Goal: Information Seeking & Learning: Learn about a topic

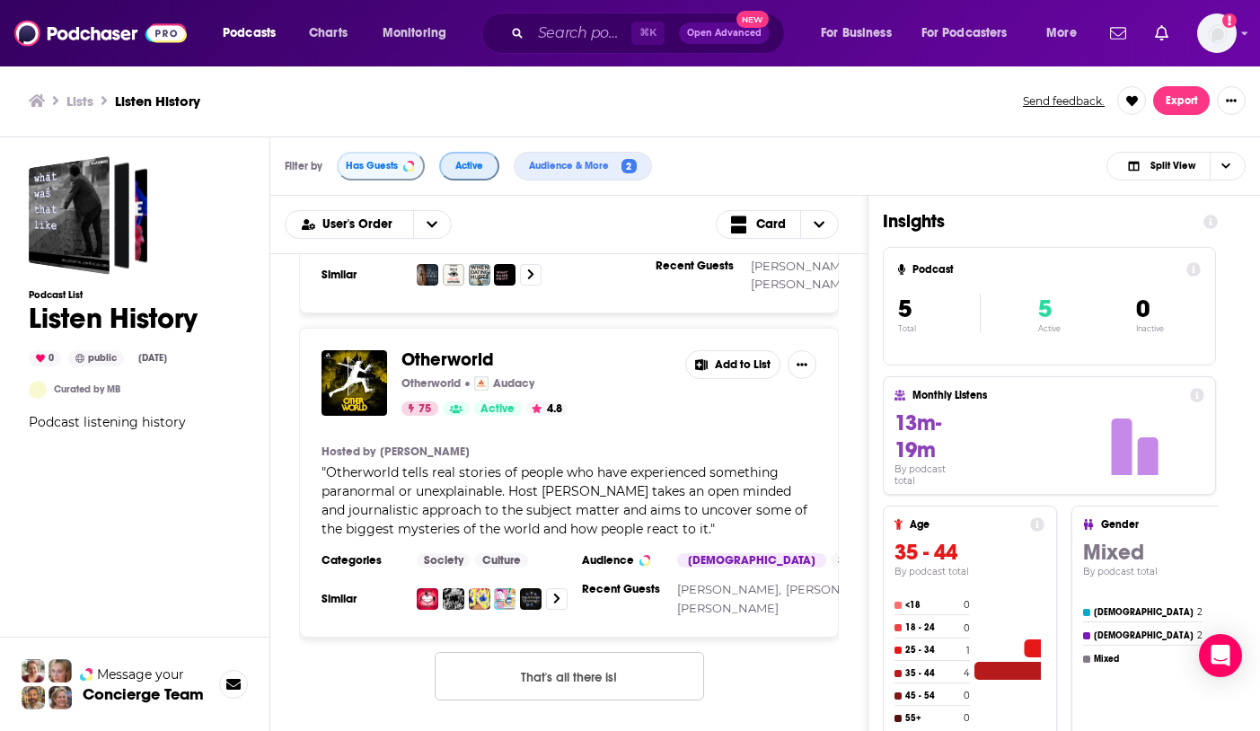
scroll to position [1383, 0]
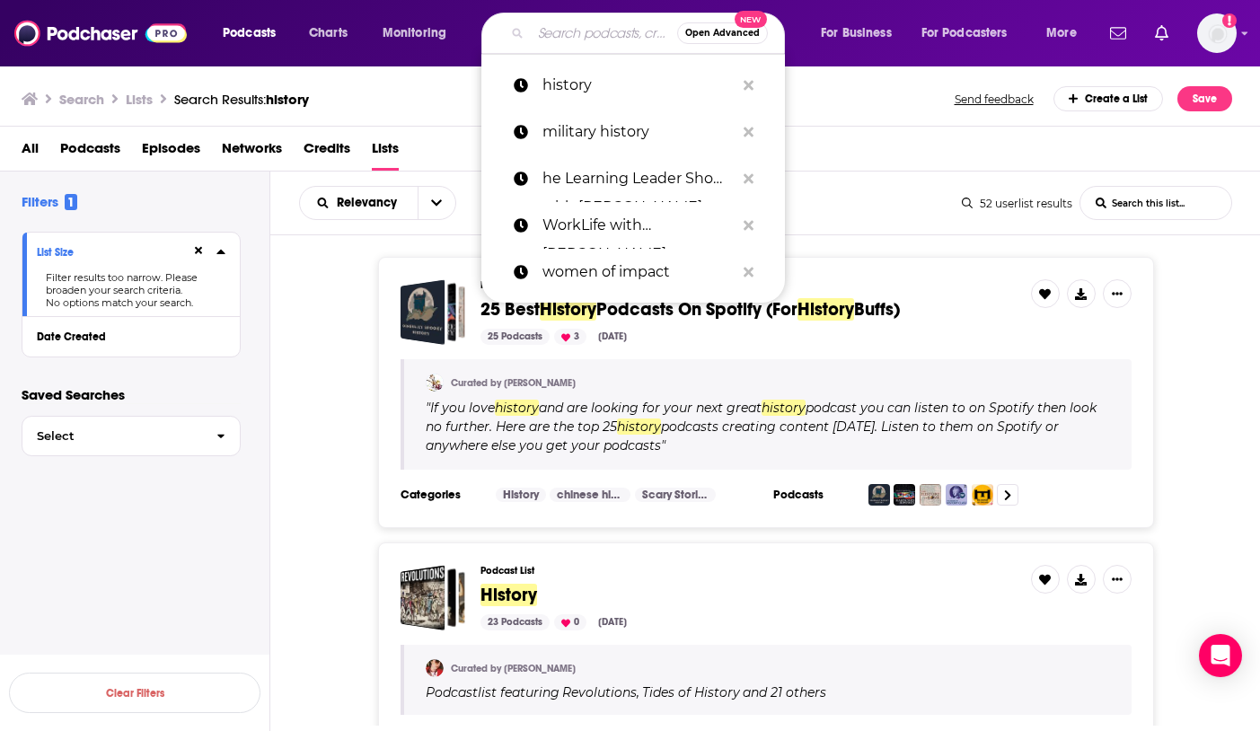
click at [544, 42] on input "Search podcasts, credits, & more..." at bounding box center [604, 33] width 146 height 29
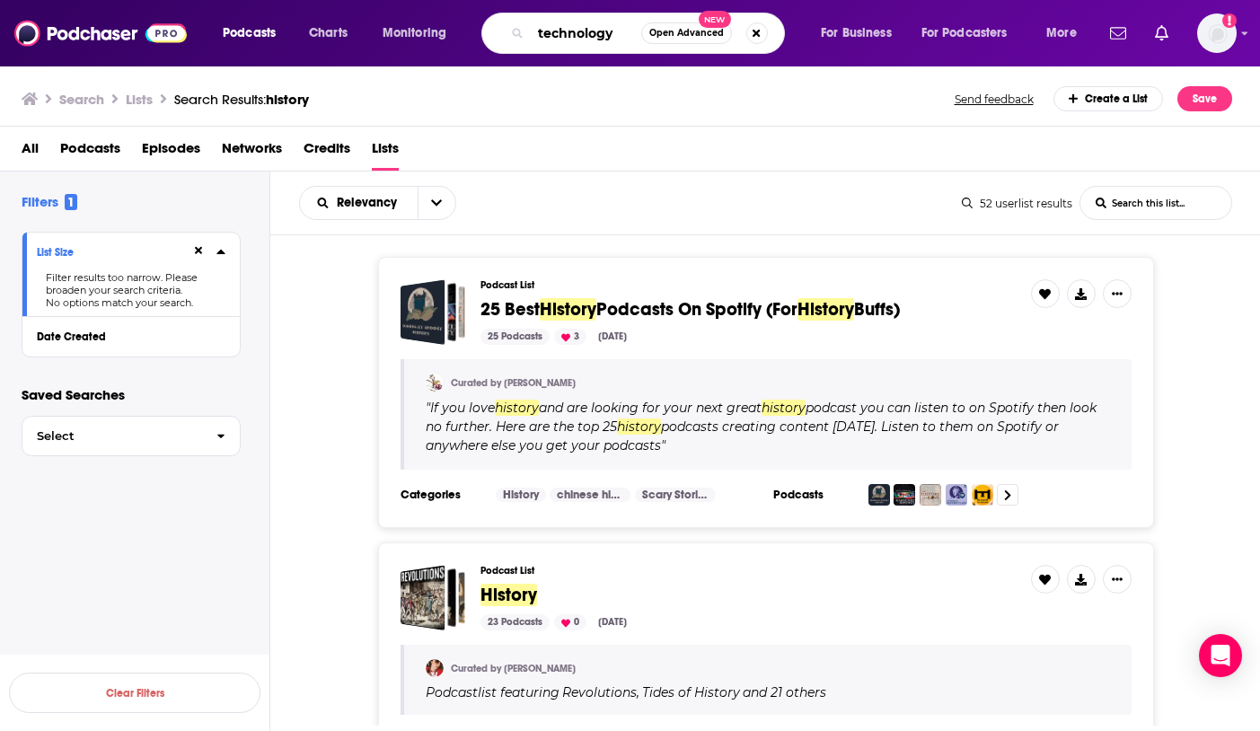
type input "technology"
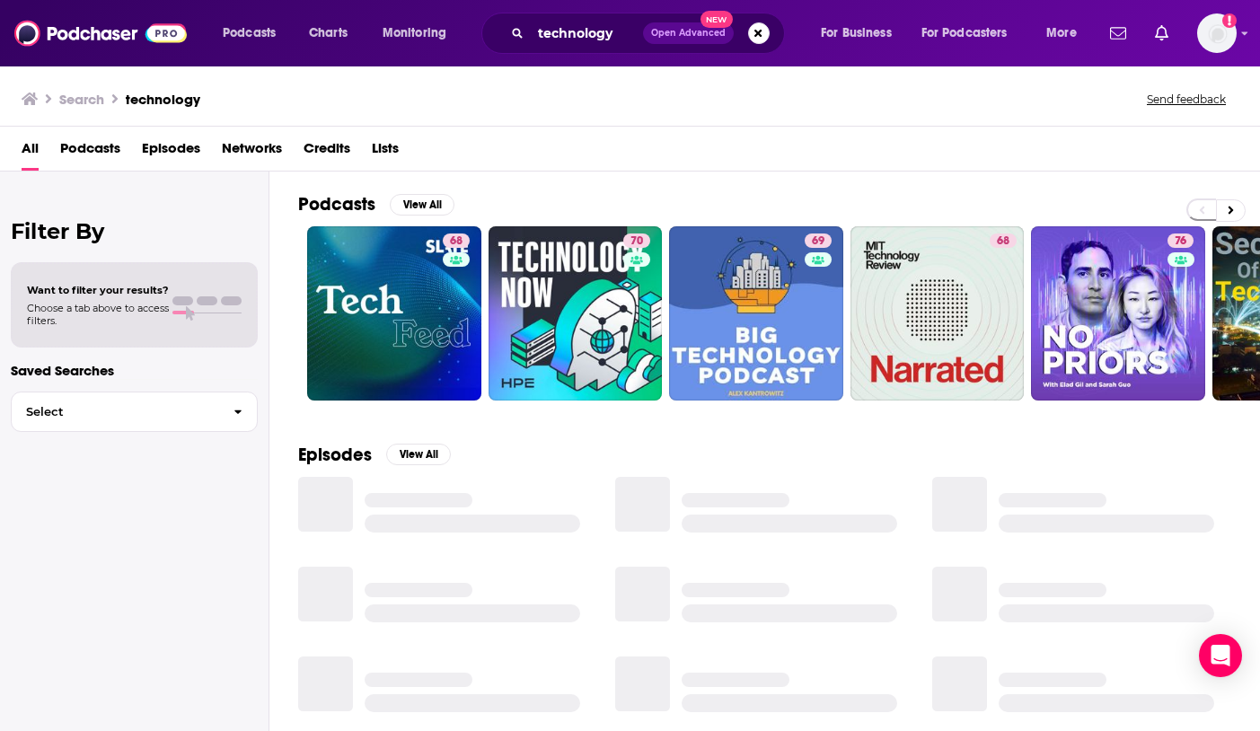
click at [379, 154] on span "Lists" at bounding box center [385, 152] width 27 height 37
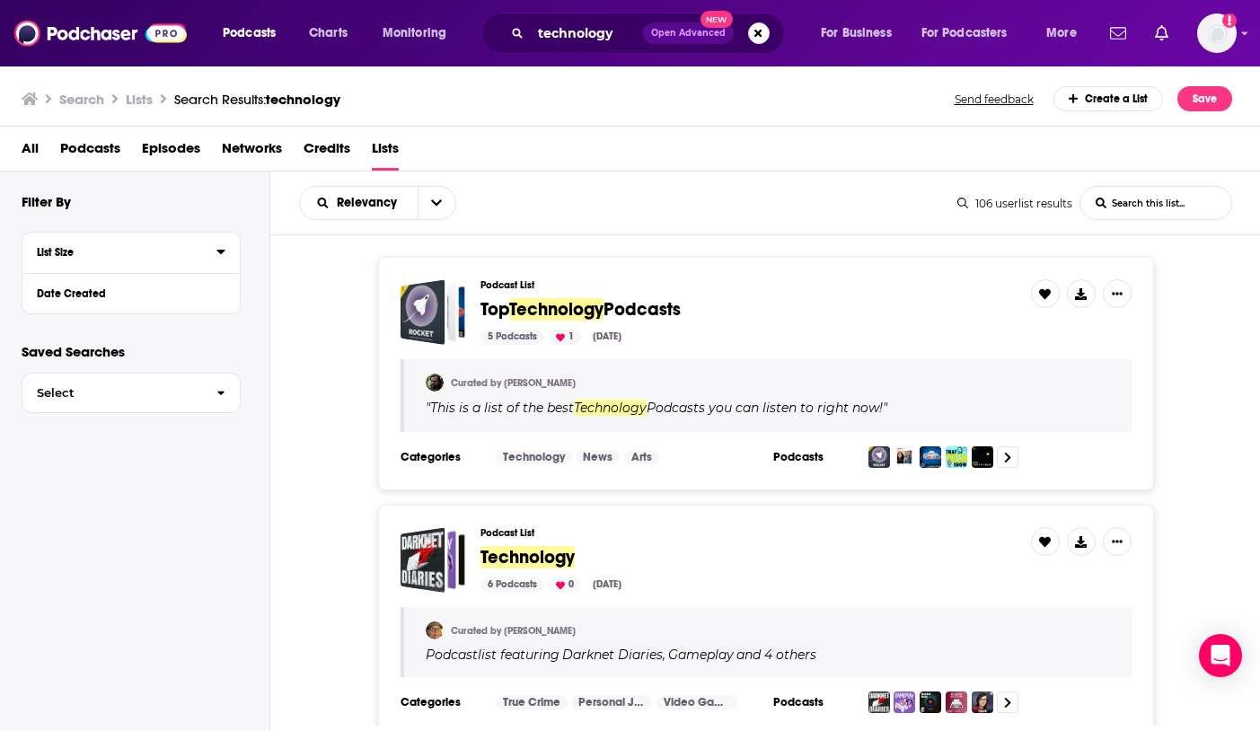
click at [110, 250] on div "List Size" at bounding box center [121, 252] width 168 height 13
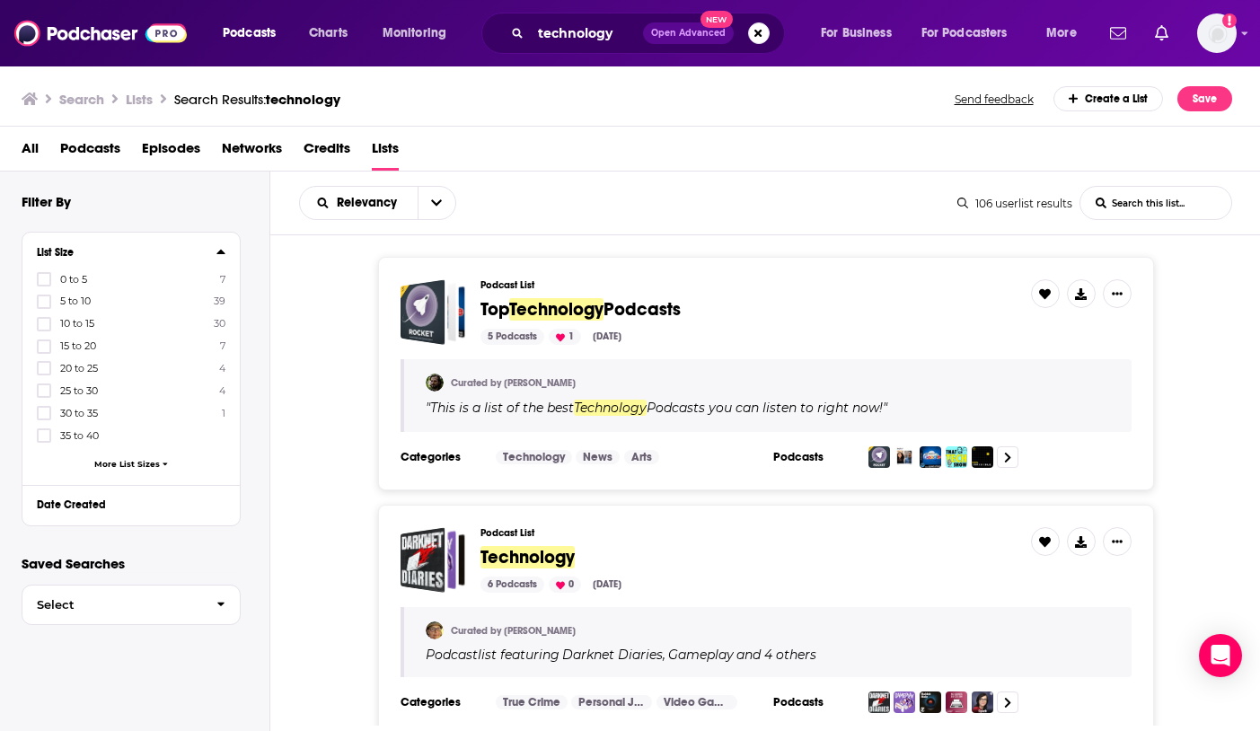
click at [54, 391] on label "25 to 30 4" at bounding box center [131, 390] width 189 height 15
click at [44, 396] on input "multiSelectOption-25-5" at bounding box center [44, 396] width 0 height 0
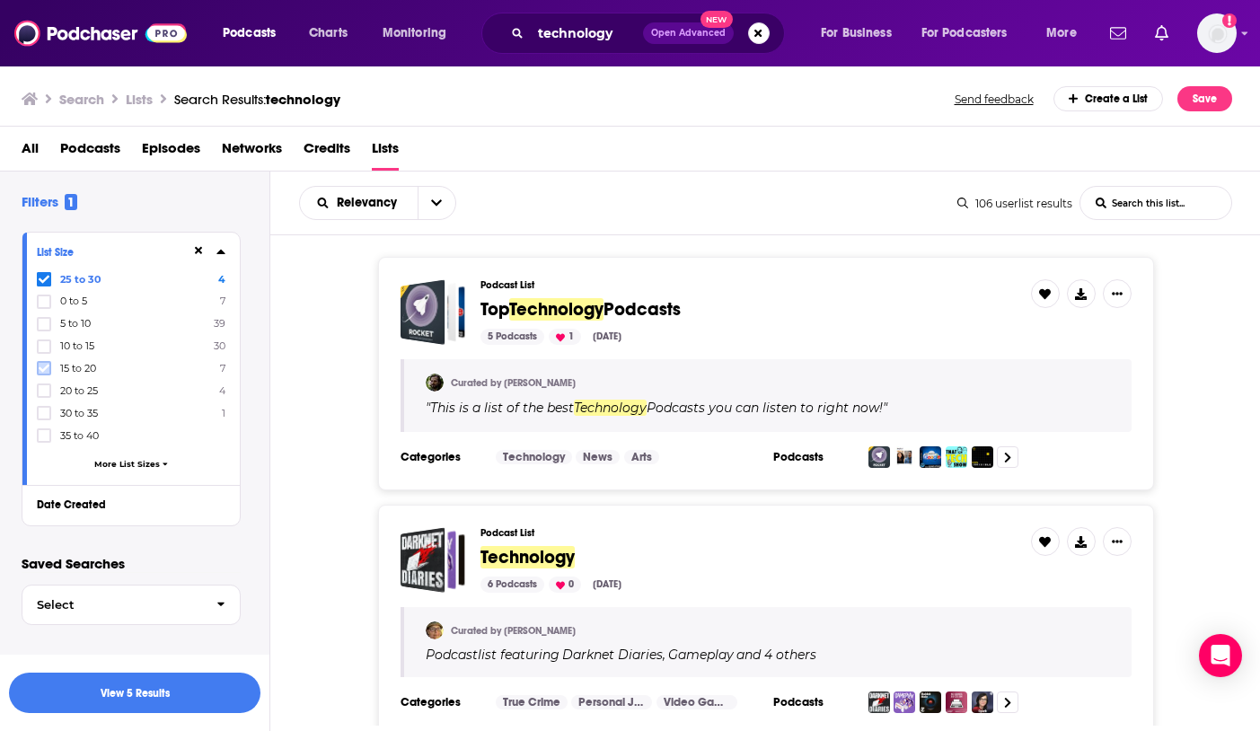
click at [48, 371] on icon at bounding box center [44, 368] width 11 height 11
click at [44, 391] on icon at bounding box center [44, 391] width 11 height 8
click at [46, 392] on icon at bounding box center [44, 390] width 11 height 11
click at [437, 194] on button "open menu" at bounding box center [437, 203] width 38 height 32
click at [521, 195] on div "Relevancy Relevancy By Rating Trending List Search Input Search this list..." at bounding box center [628, 203] width 659 height 34
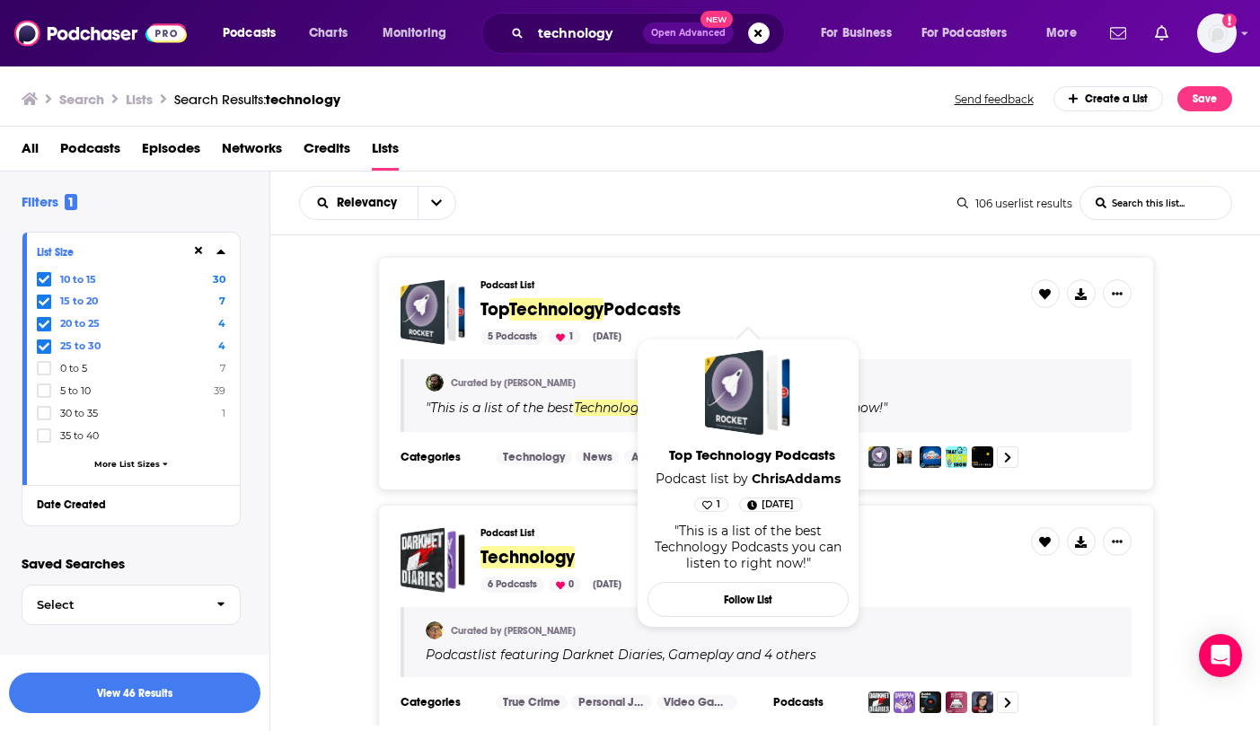
click at [631, 308] on span "Podcasts" at bounding box center [642, 309] width 77 height 22
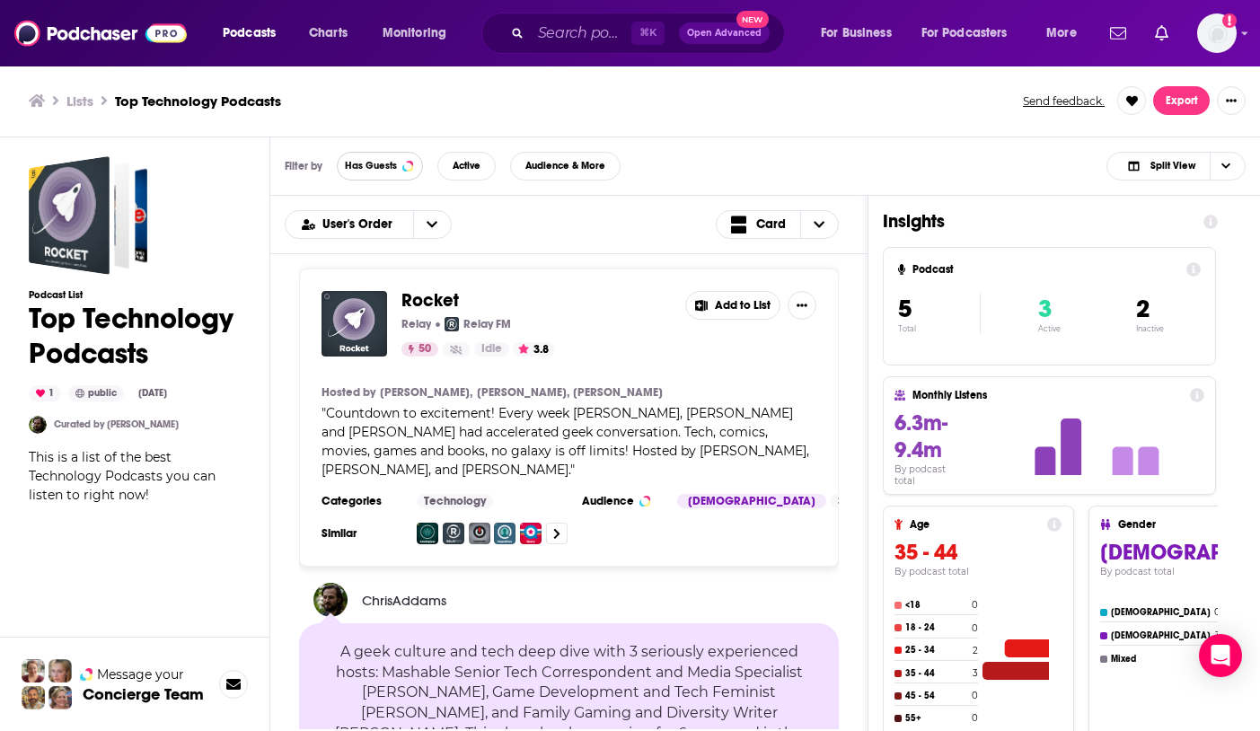
click at [389, 170] on span "Has Guests" at bounding box center [371, 166] width 52 height 10
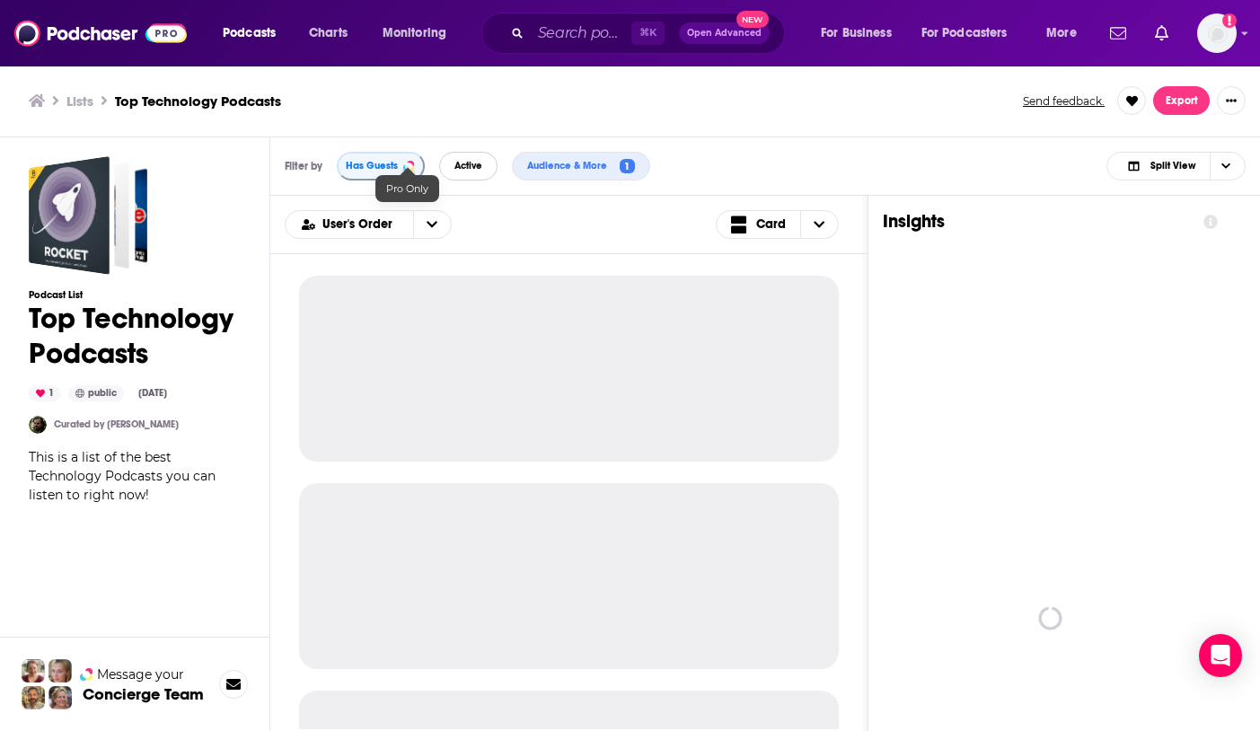
click at [470, 161] on span "Active" at bounding box center [469, 166] width 28 height 10
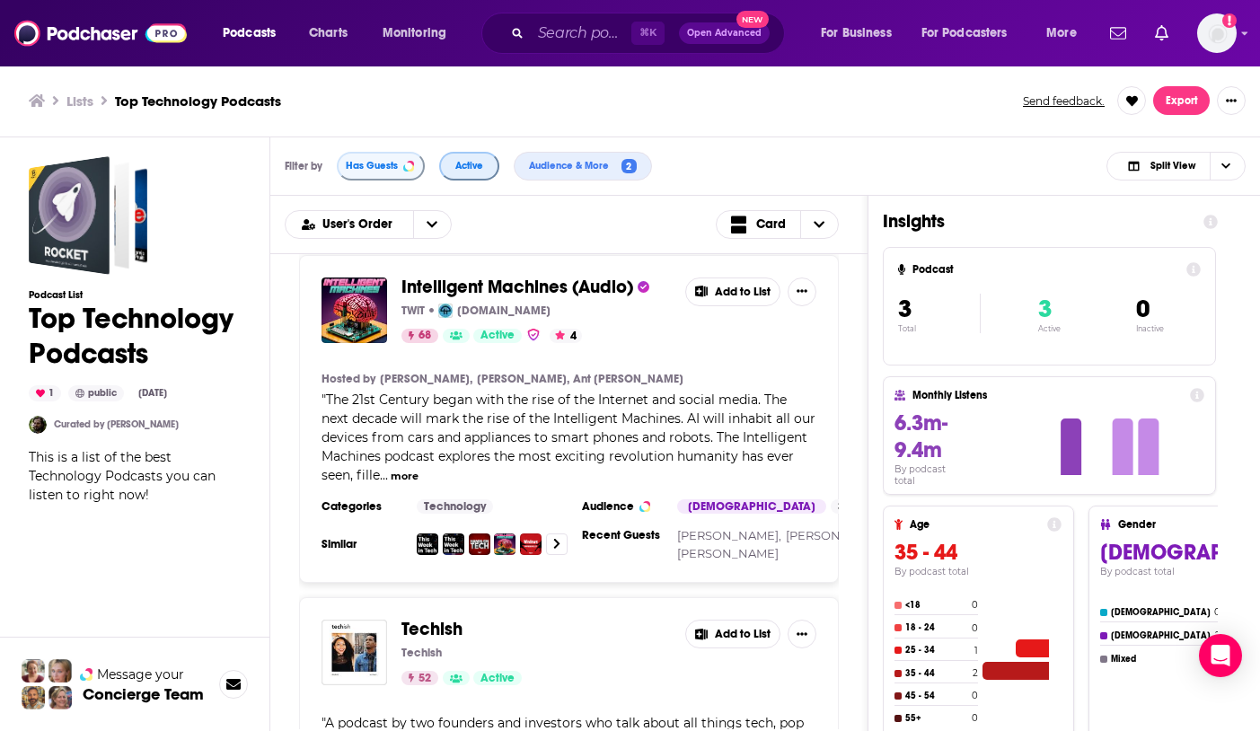
scroll to position [376, 0]
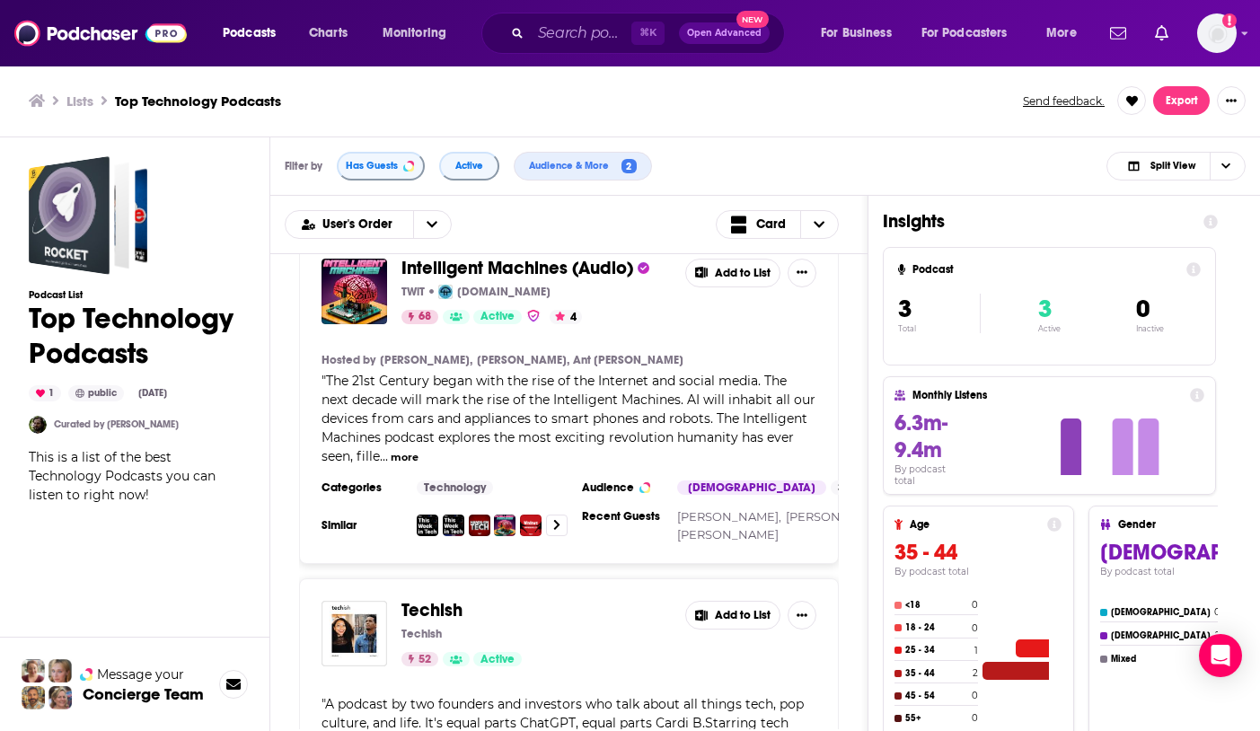
click at [410, 455] on button "more" at bounding box center [405, 457] width 28 height 15
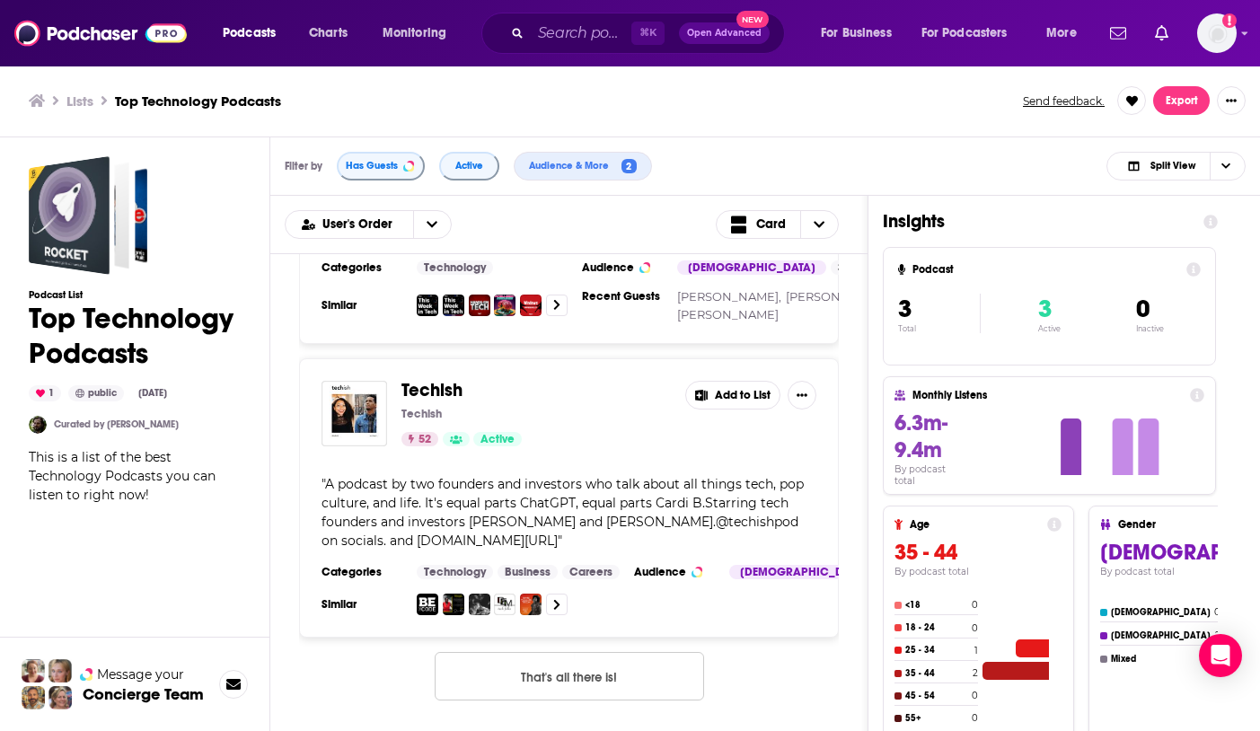
scroll to position [728, 0]
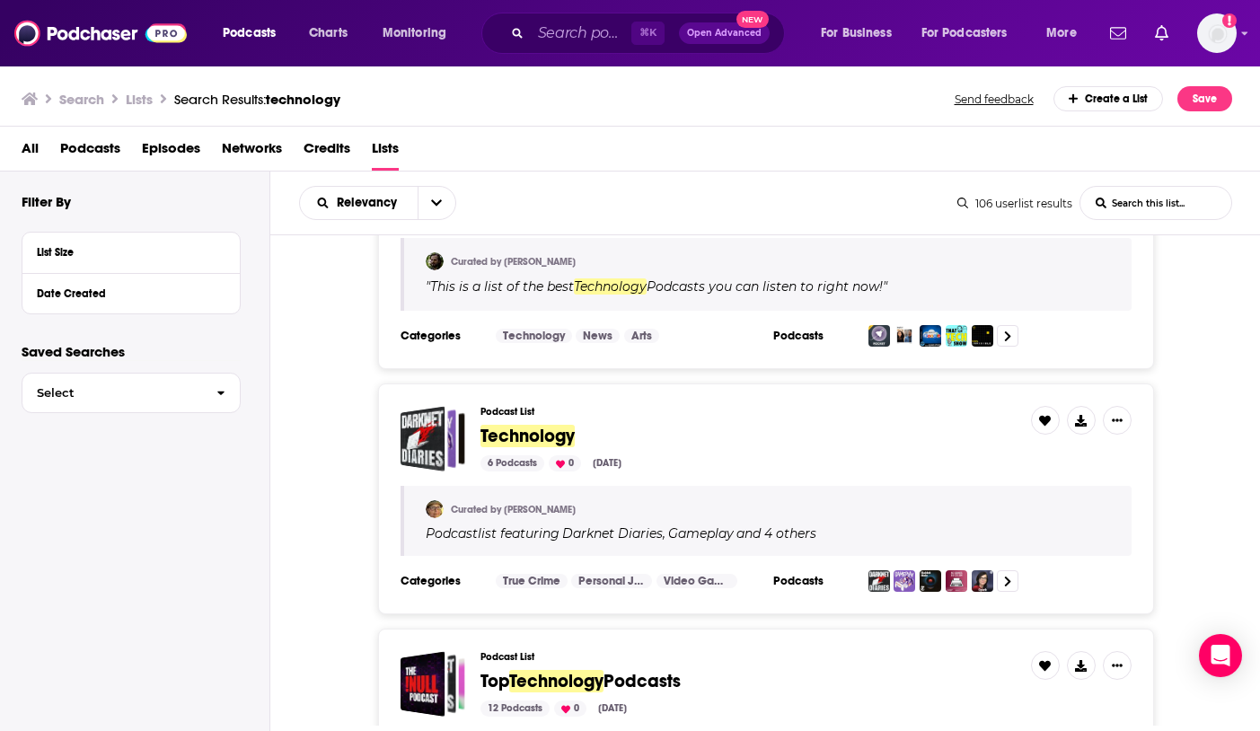
scroll to position [229, 0]
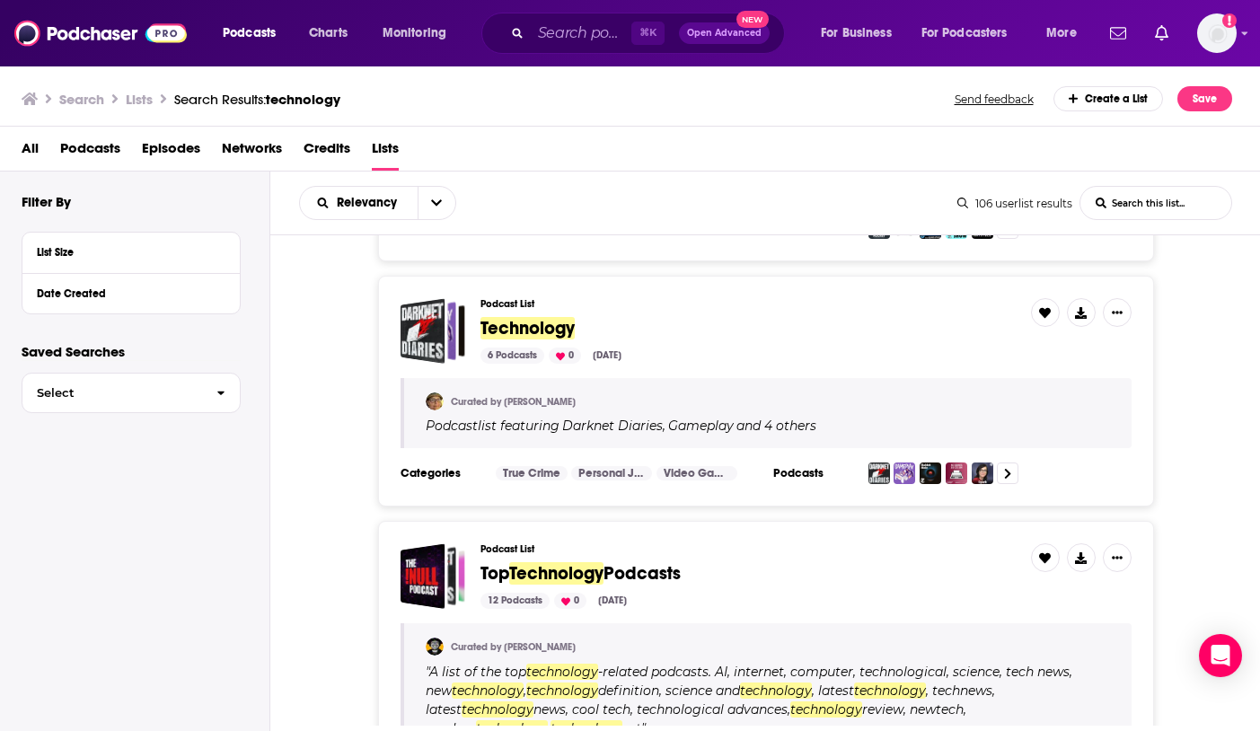
click at [528, 330] on span "Technology" at bounding box center [528, 328] width 94 height 22
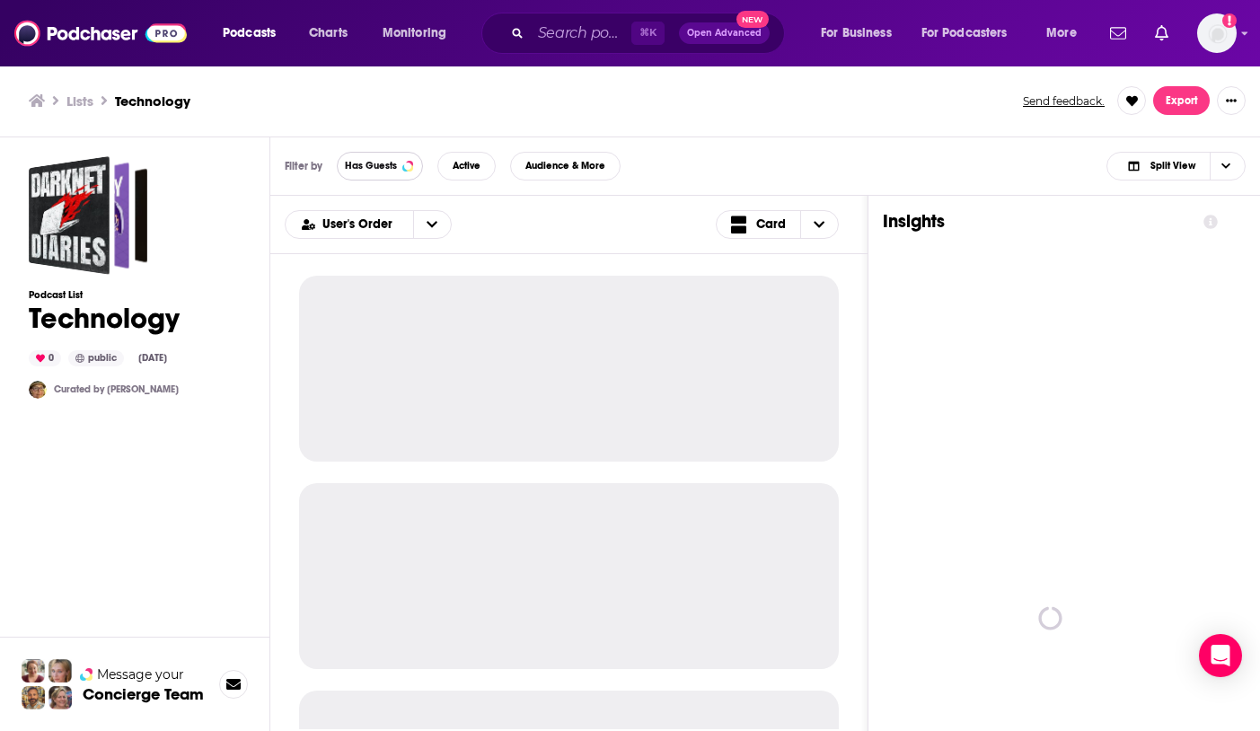
click at [387, 168] on span "Has Guests" at bounding box center [371, 166] width 52 height 10
click at [487, 167] on button "Active" at bounding box center [468, 166] width 58 height 29
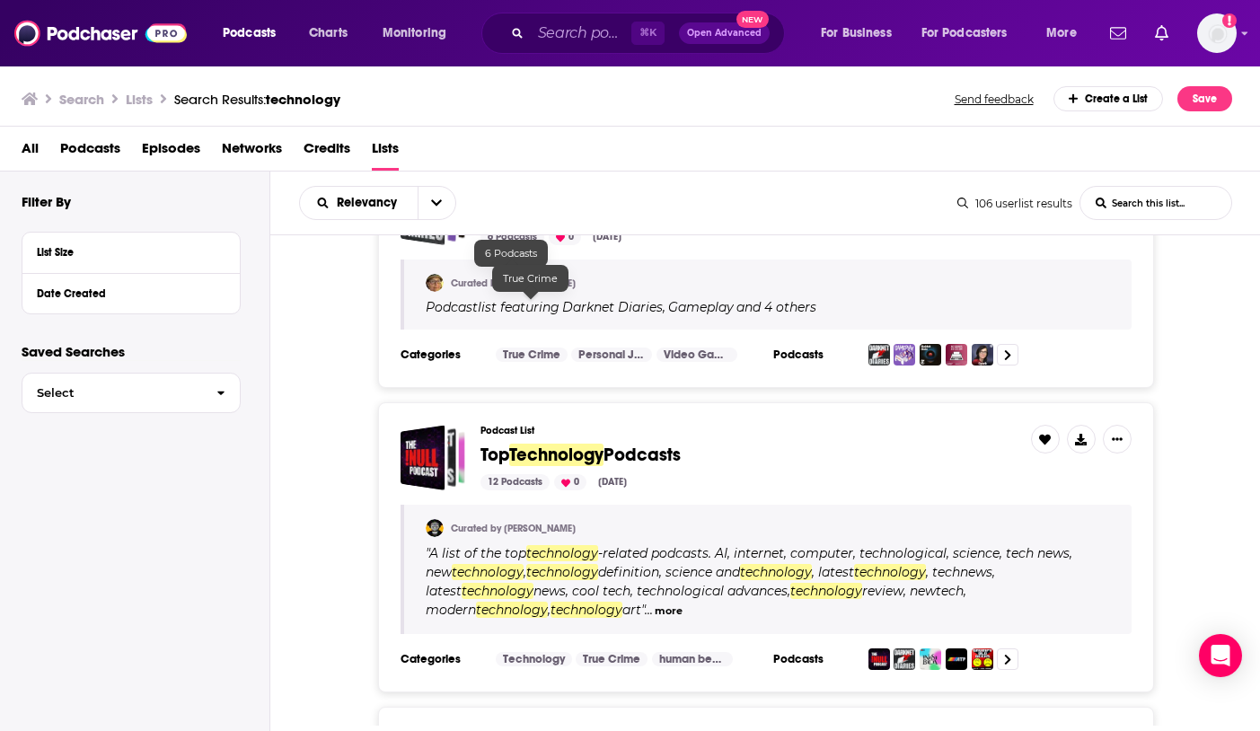
scroll to position [405, 0]
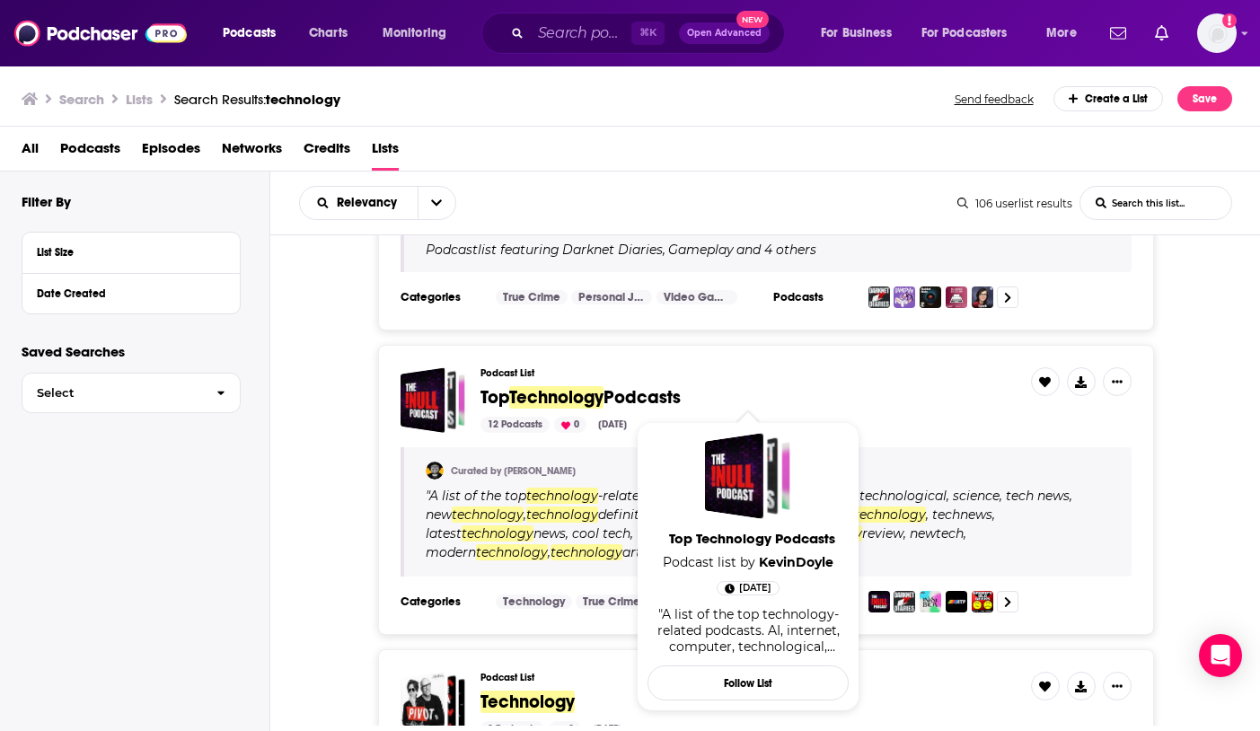
click at [642, 395] on span "Podcasts" at bounding box center [642, 397] width 77 height 22
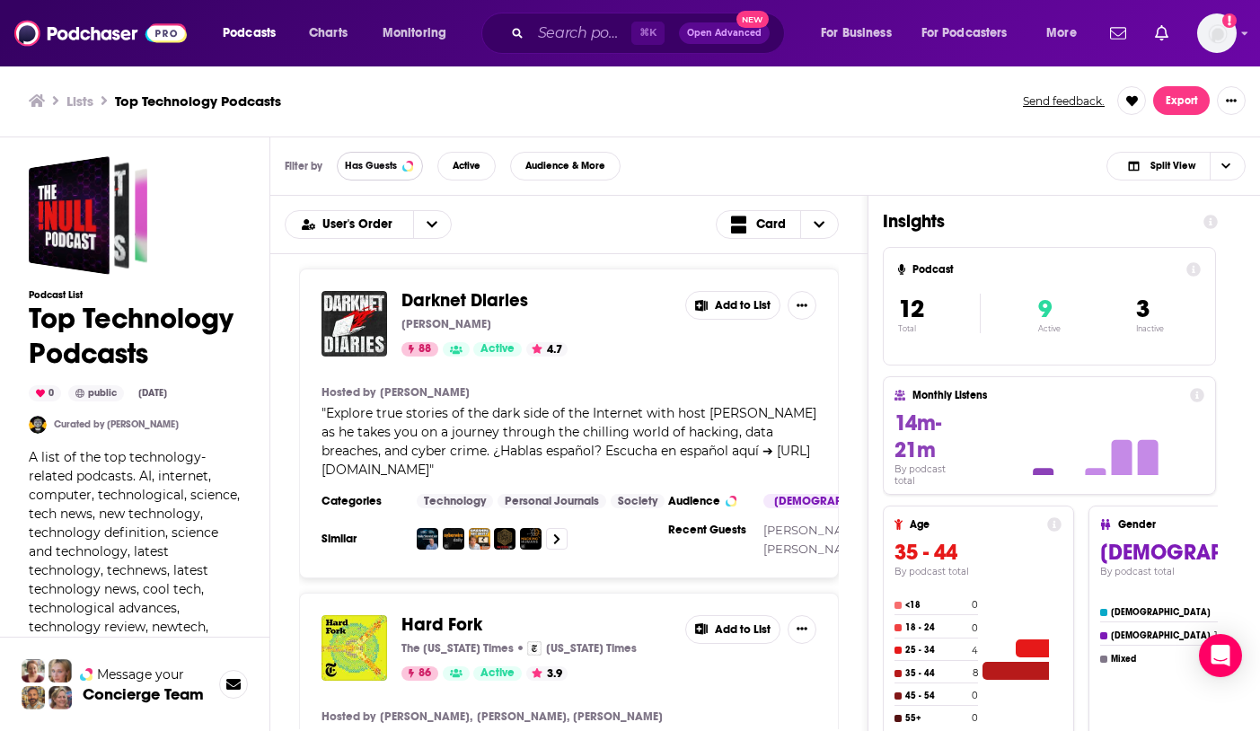
click at [370, 172] on button "Has Guests" at bounding box center [380, 166] width 86 height 29
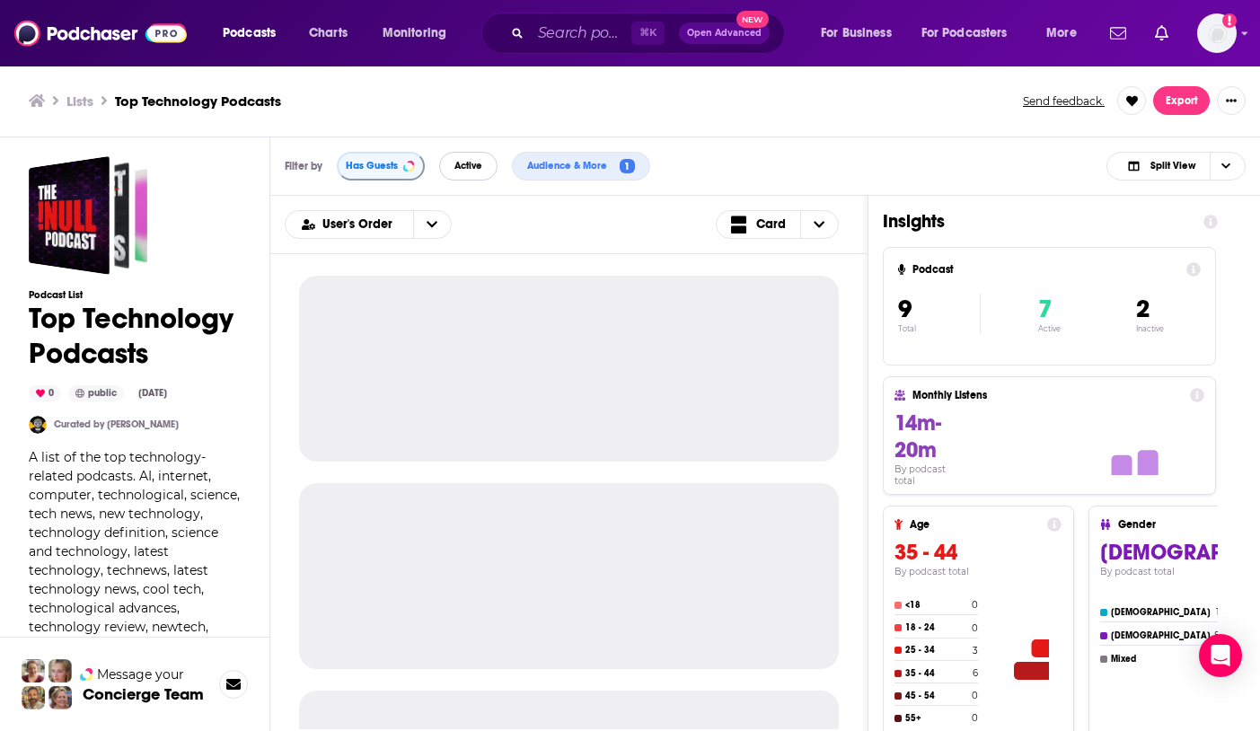
click at [479, 161] on span "Active" at bounding box center [469, 166] width 28 height 10
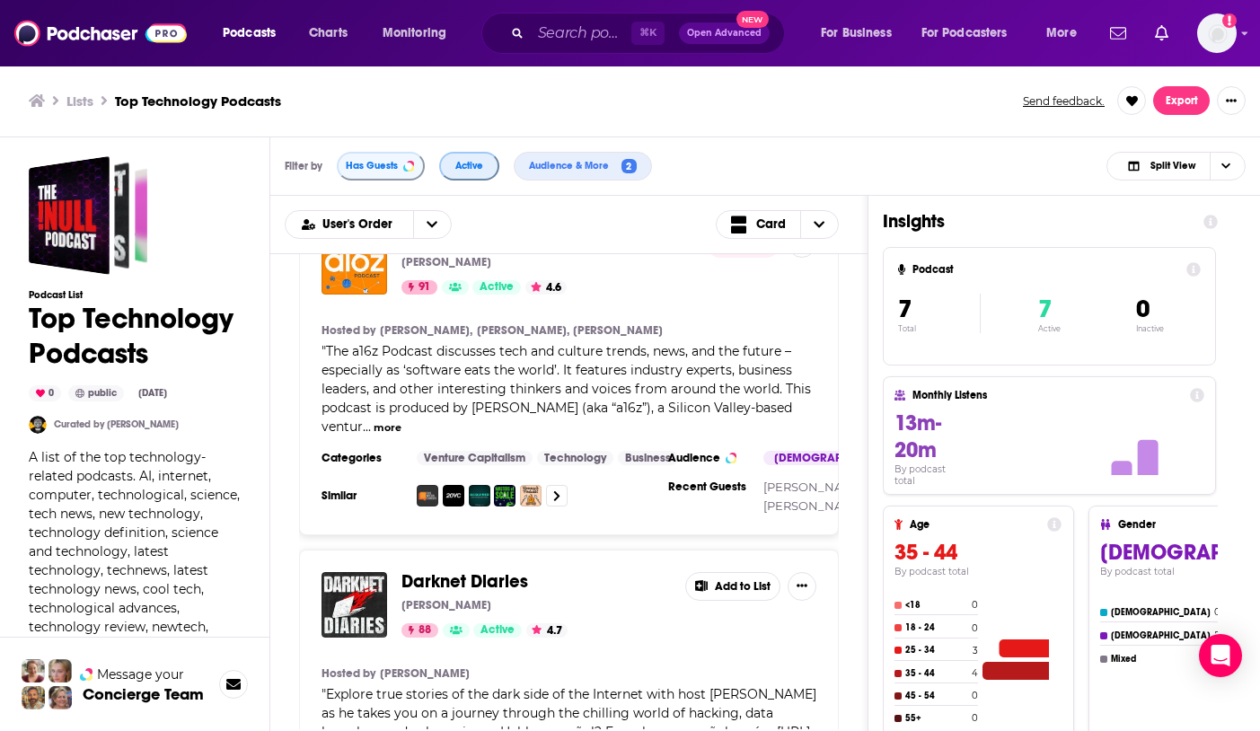
scroll to position [368, 0]
click at [402, 435] on button "more" at bounding box center [388, 427] width 28 height 15
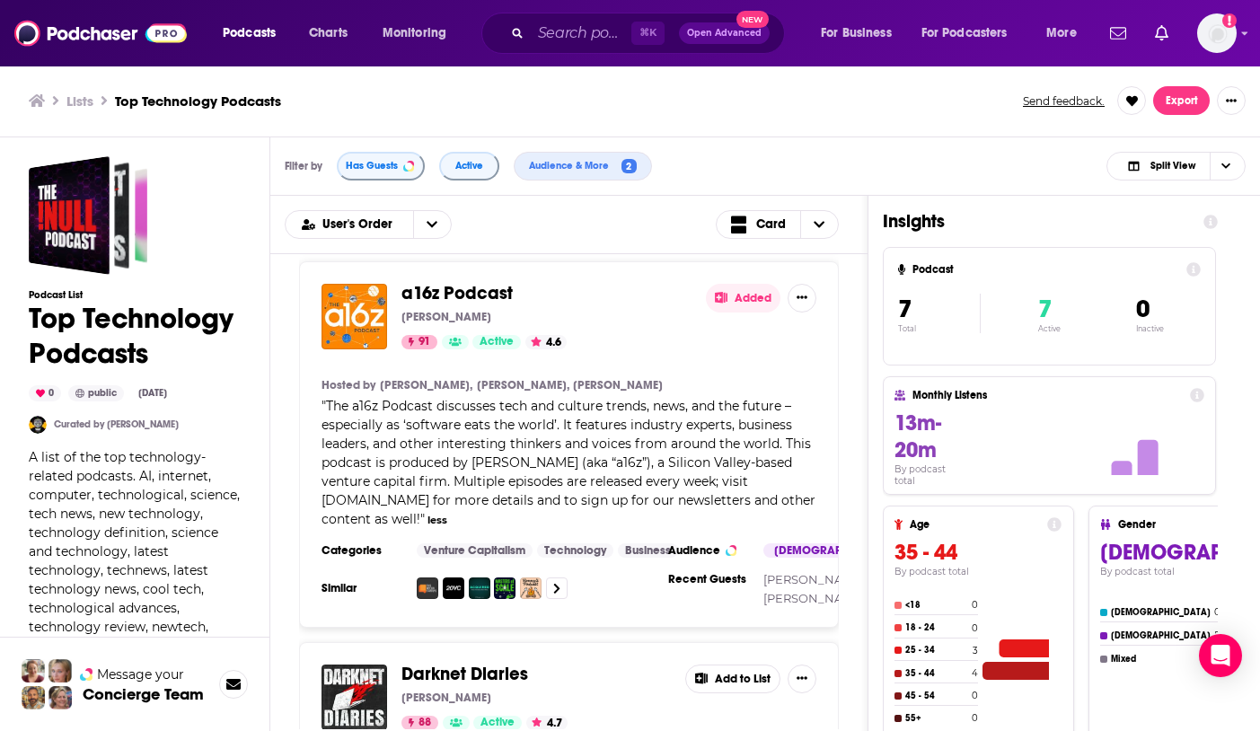
scroll to position [312, 0]
click at [744, 314] on button "Added" at bounding box center [743, 299] width 75 height 29
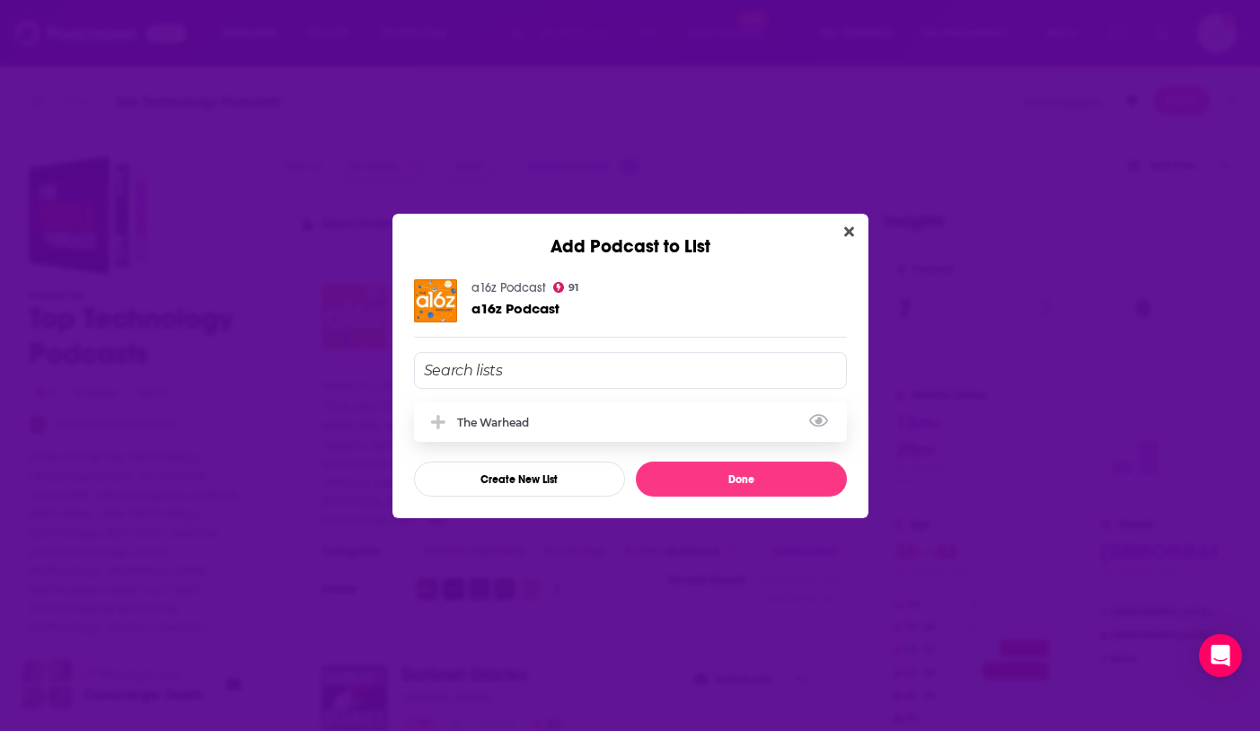
click at [487, 421] on div "The Warhead" at bounding box center [498, 422] width 83 height 13
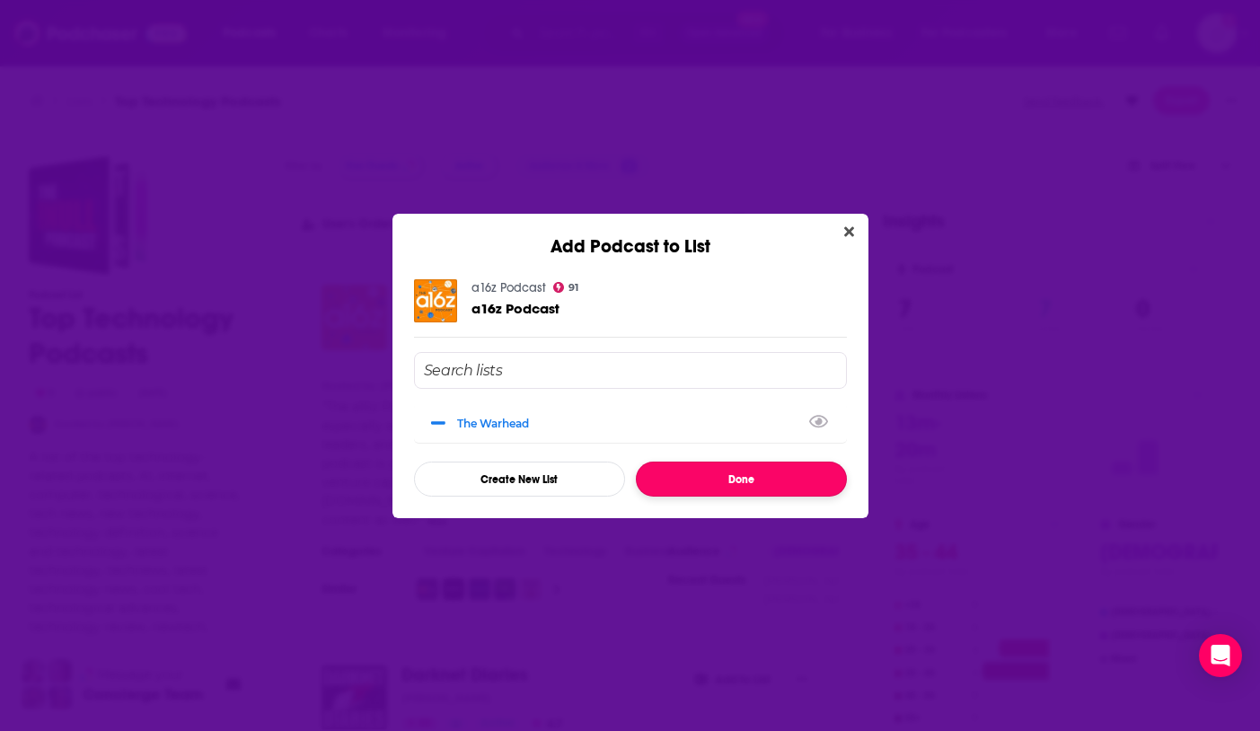
click at [710, 474] on button "Done" at bounding box center [741, 479] width 211 height 35
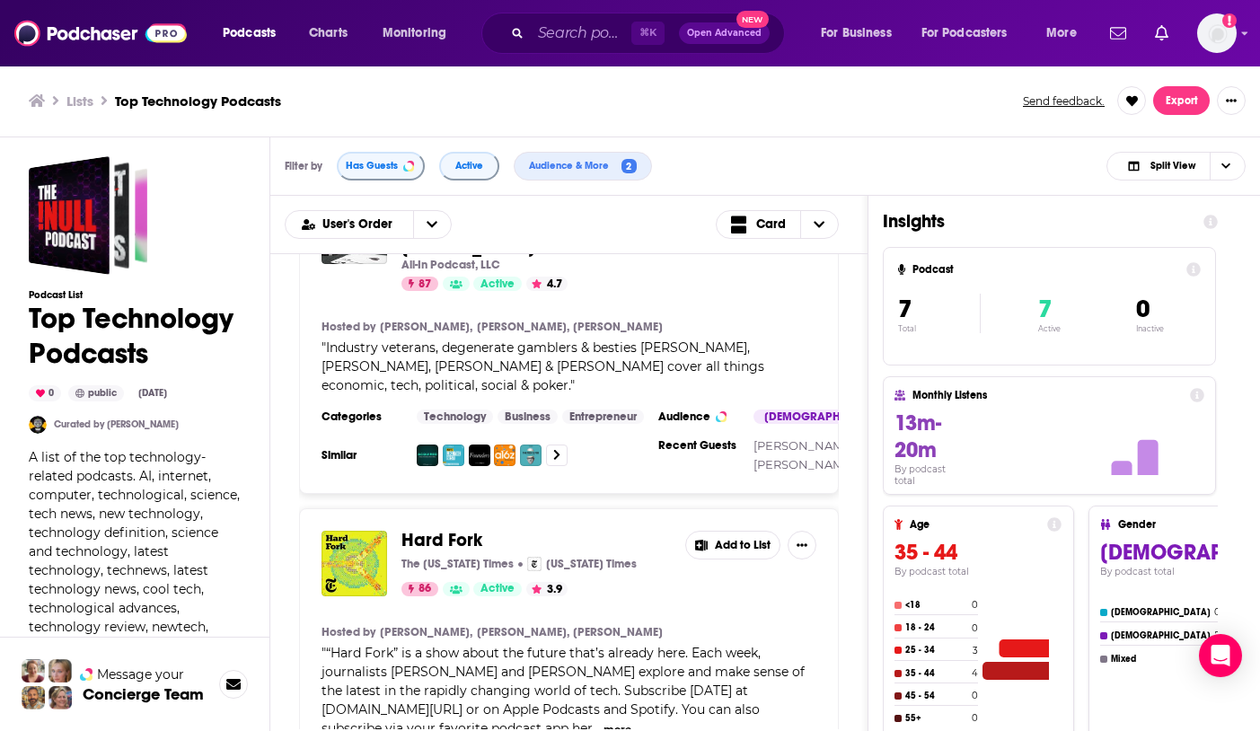
scroll to position [1099, 0]
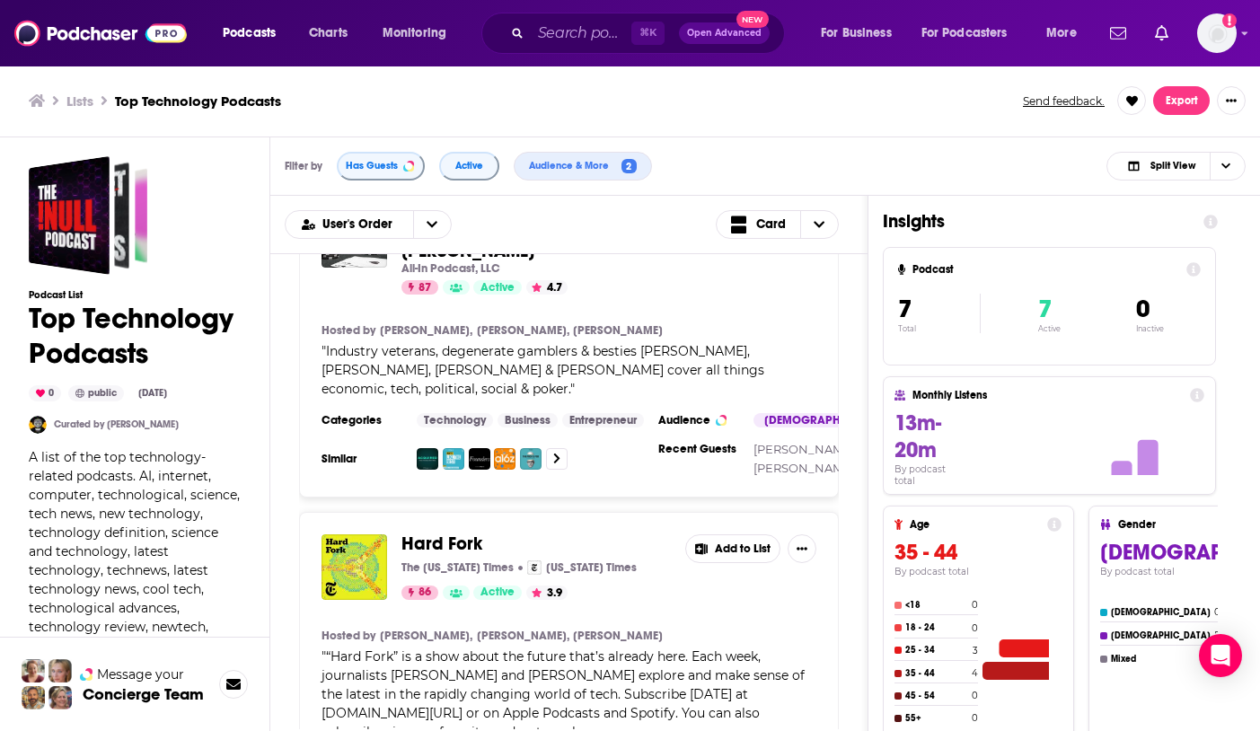
click at [807, 375] on div "Hosted by [PERSON_NAME], [PERSON_NAME], [PERSON_NAME] " Industry veterans, dege…" at bounding box center [569, 360] width 495 height 75
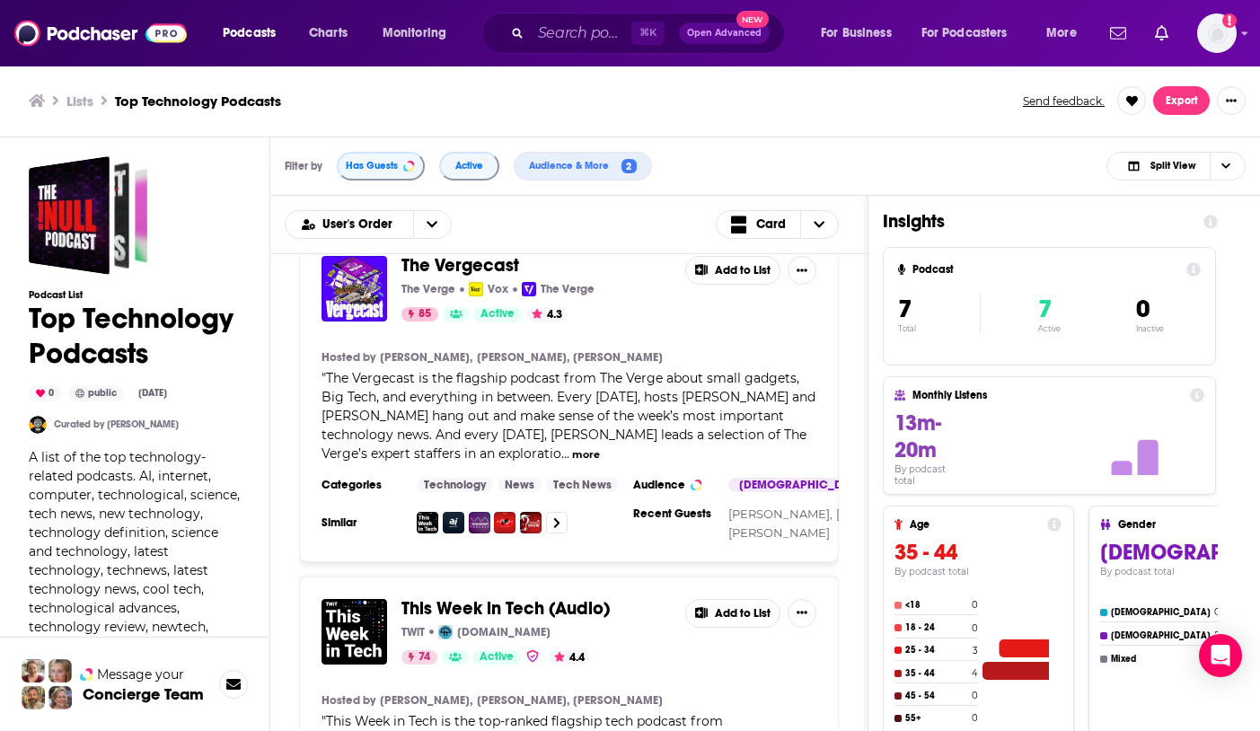
scroll to position [1761, 0]
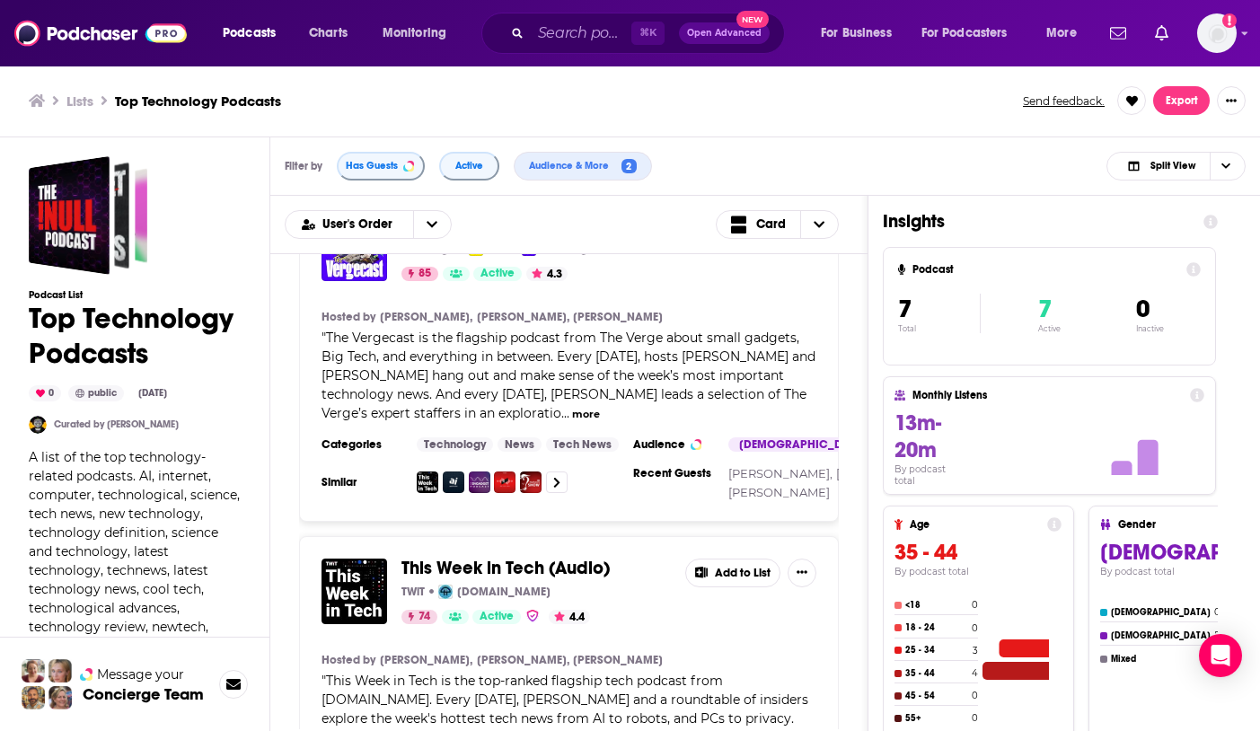
click at [572, 422] on button "more" at bounding box center [586, 414] width 28 height 15
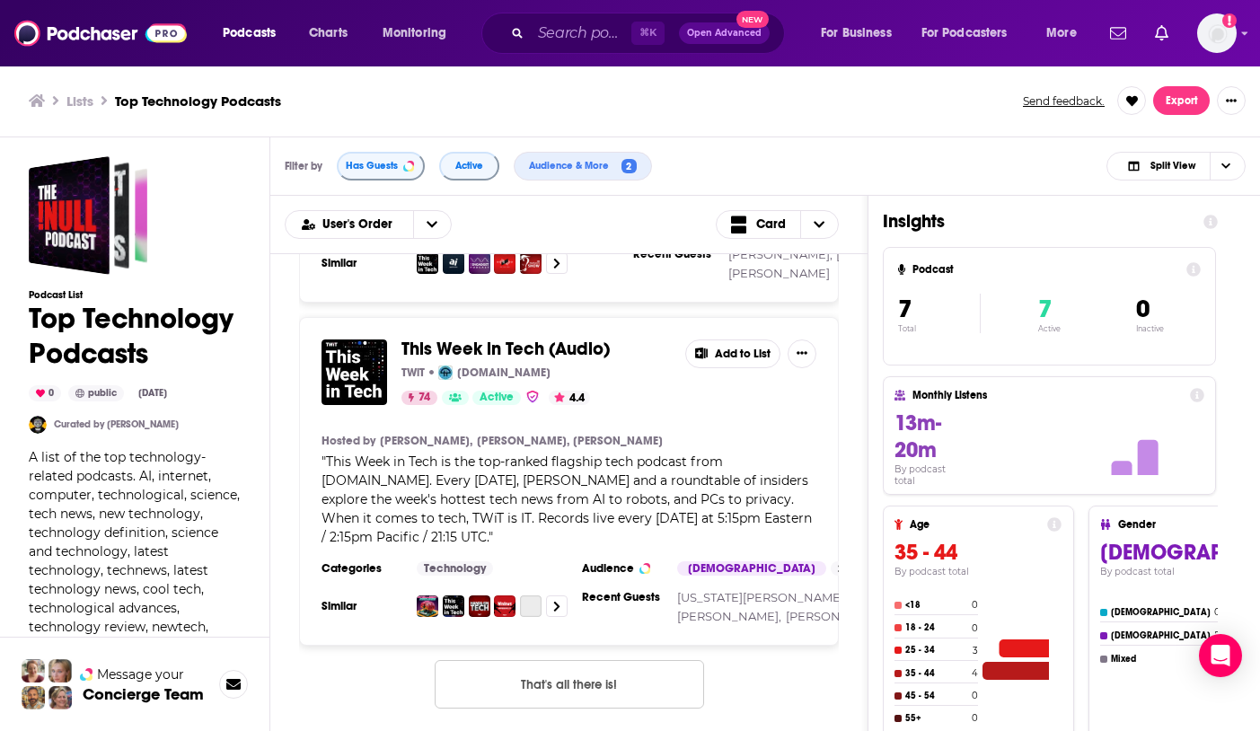
scroll to position [2099, 0]
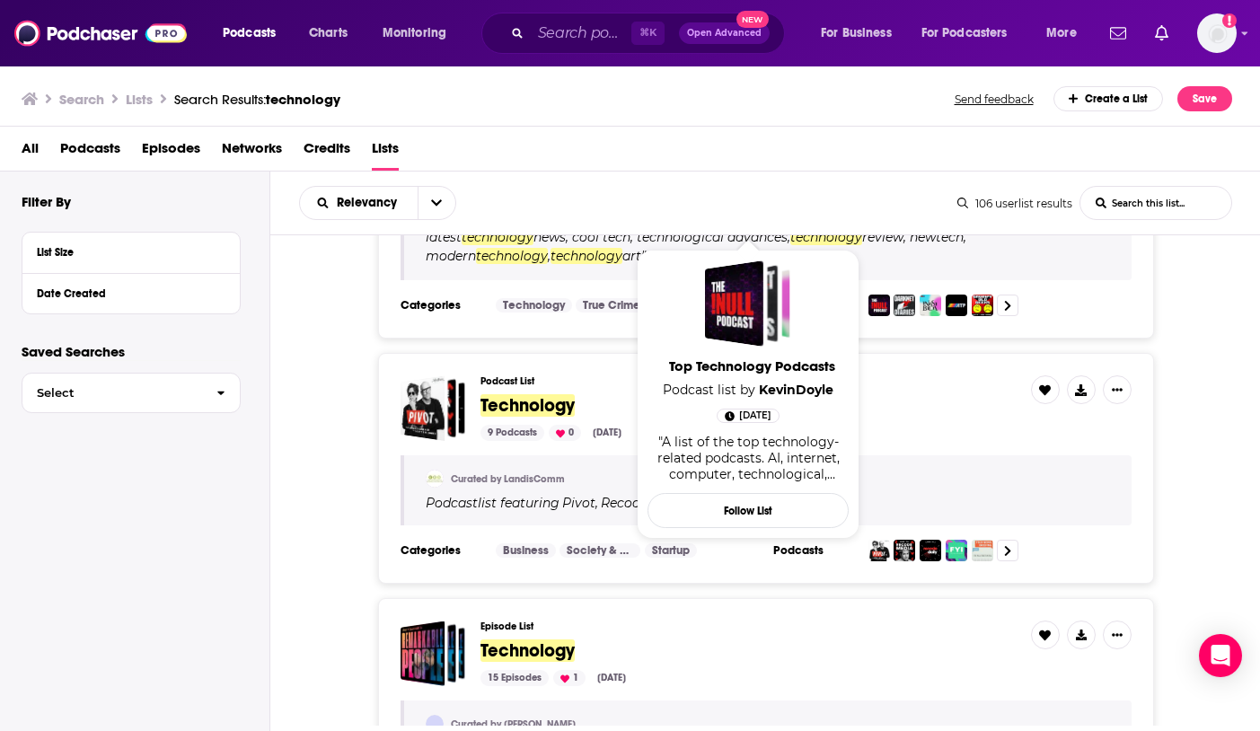
scroll to position [703, 0]
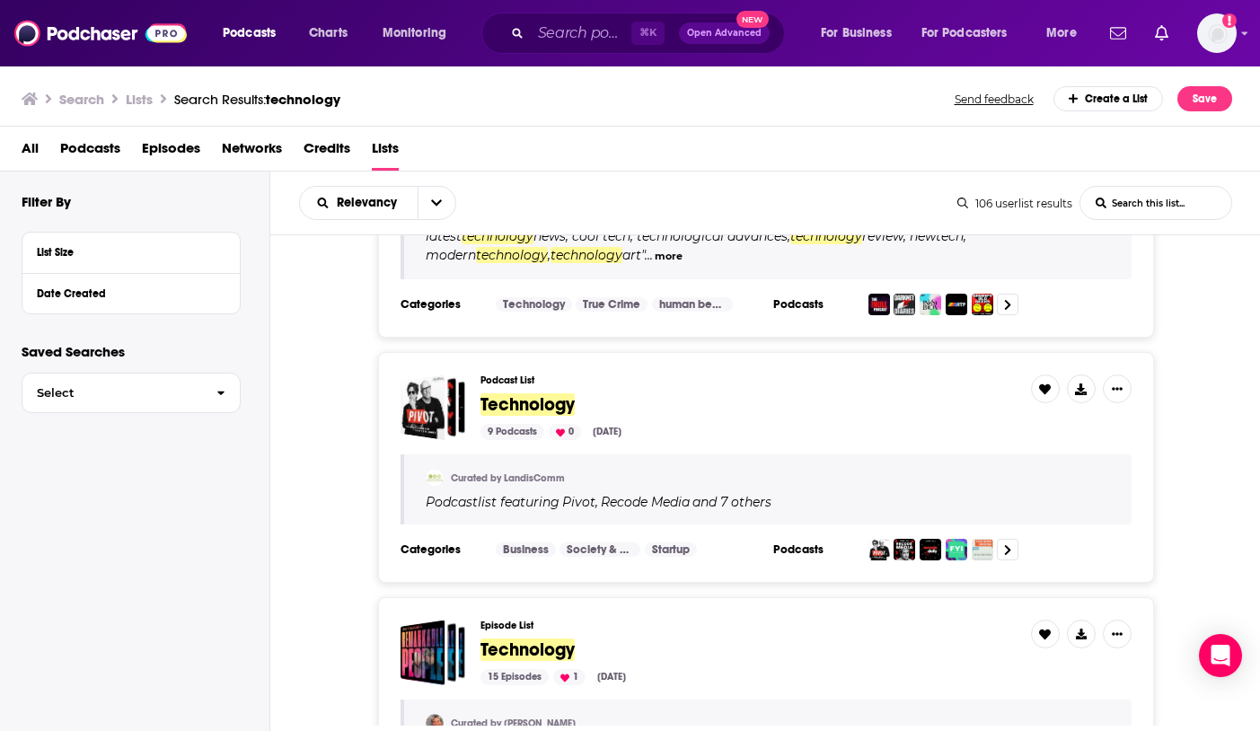
click at [535, 404] on span "Technology" at bounding box center [528, 404] width 94 height 22
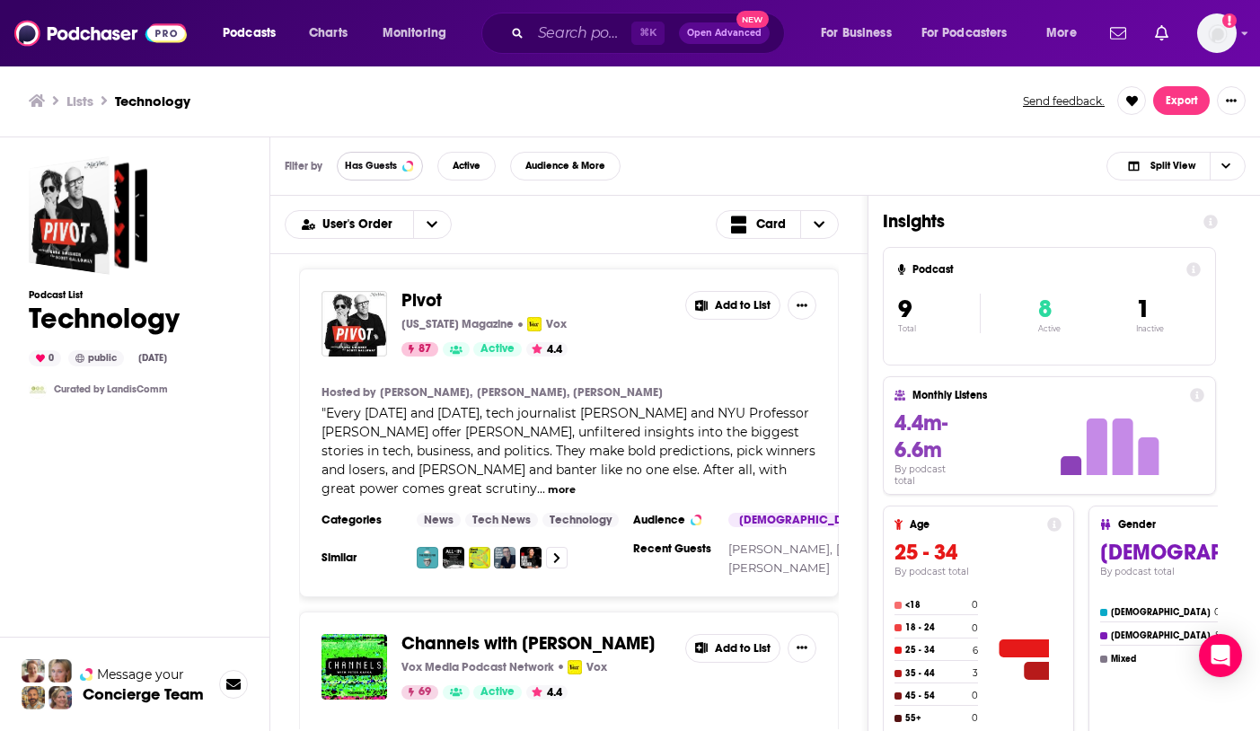
click at [395, 162] on span "Has Guests" at bounding box center [371, 166] width 52 height 10
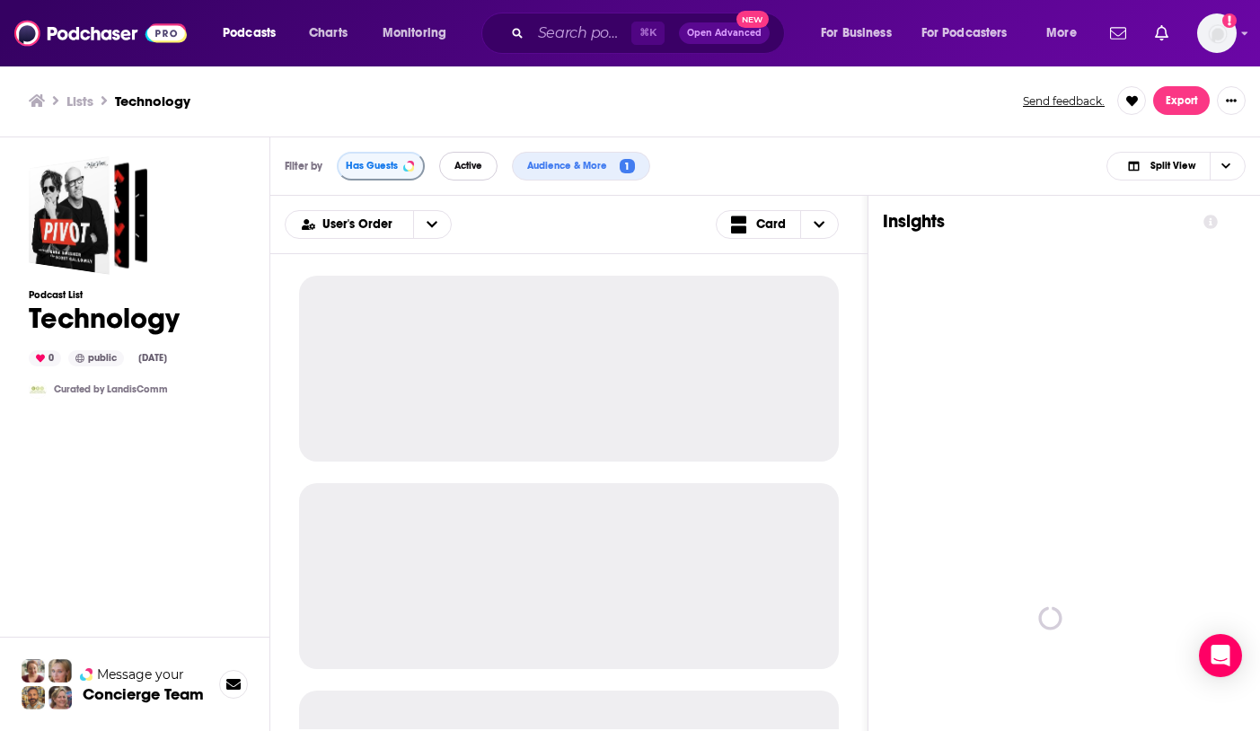
click at [471, 171] on span "Active" at bounding box center [469, 166] width 28 height 10
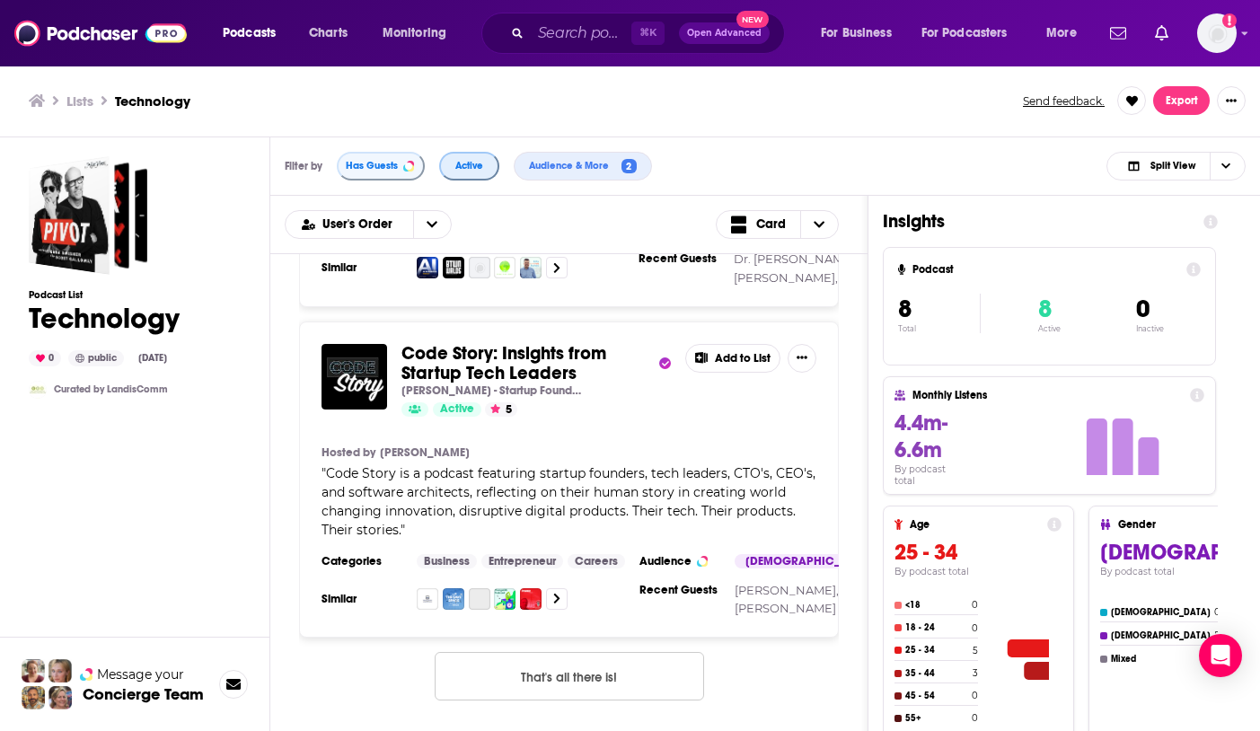
scroll to position [2404, 0]
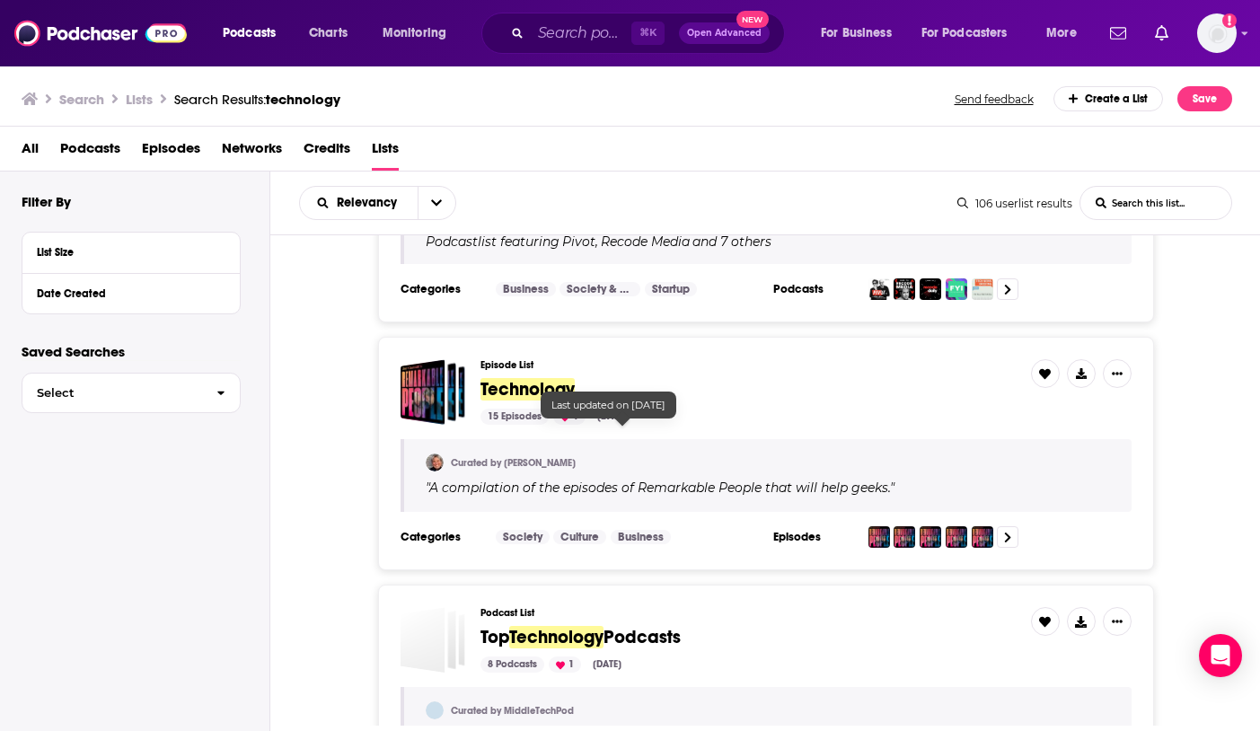
scroll to position [973, 0]
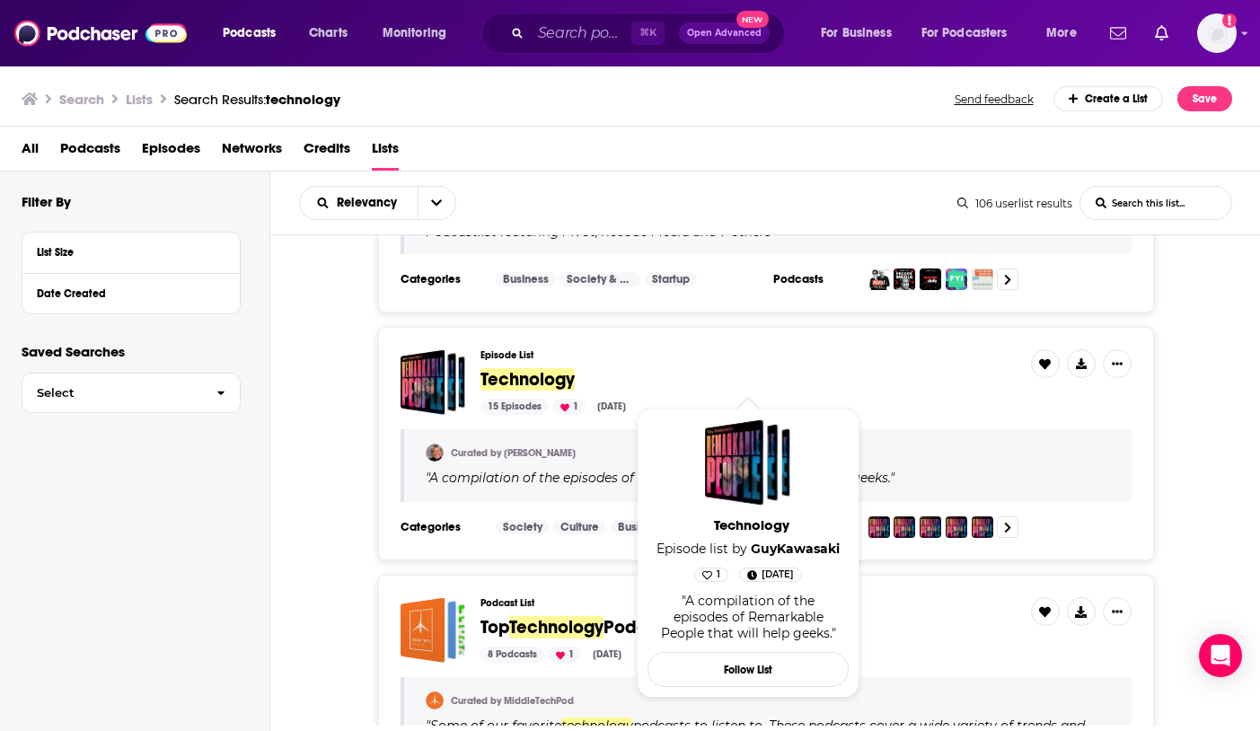
click at [540, 379] on span "Technology" at bounding box center [528, 379] width 94 height 22
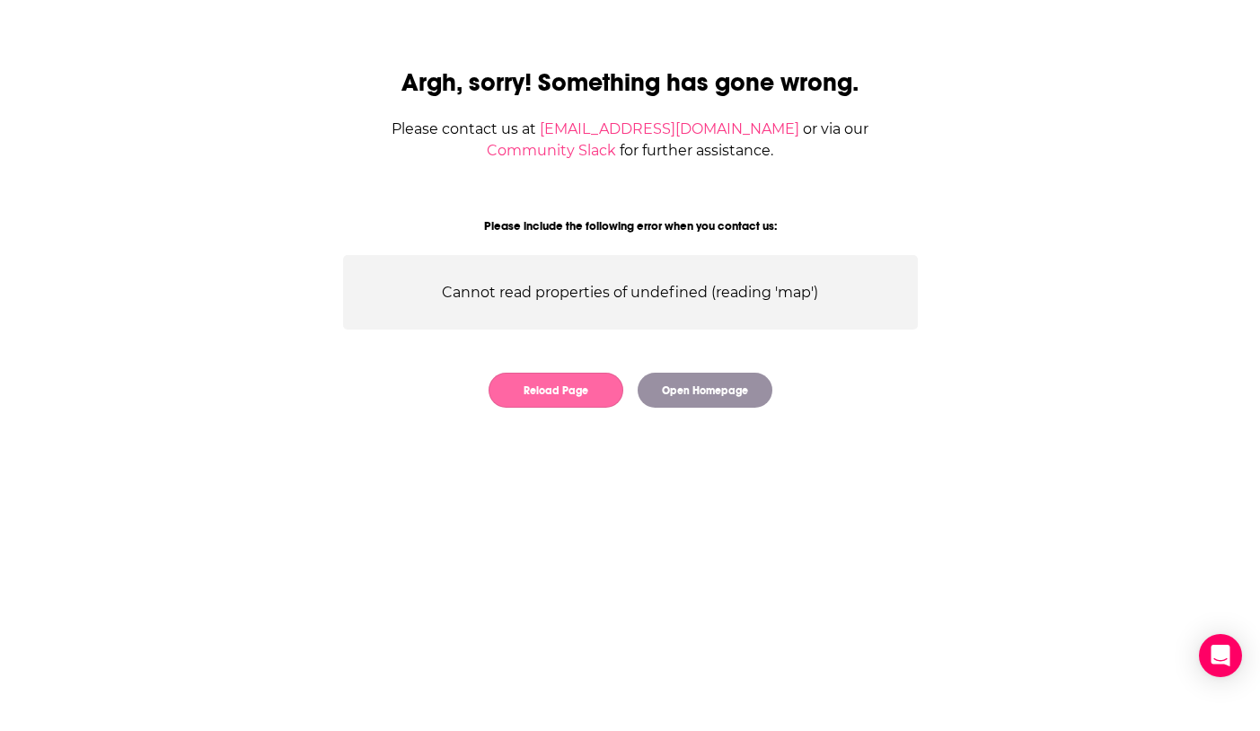
click at [574, 389] on button "Reload Page" at bounding box center [556, 390] width 135 height 35
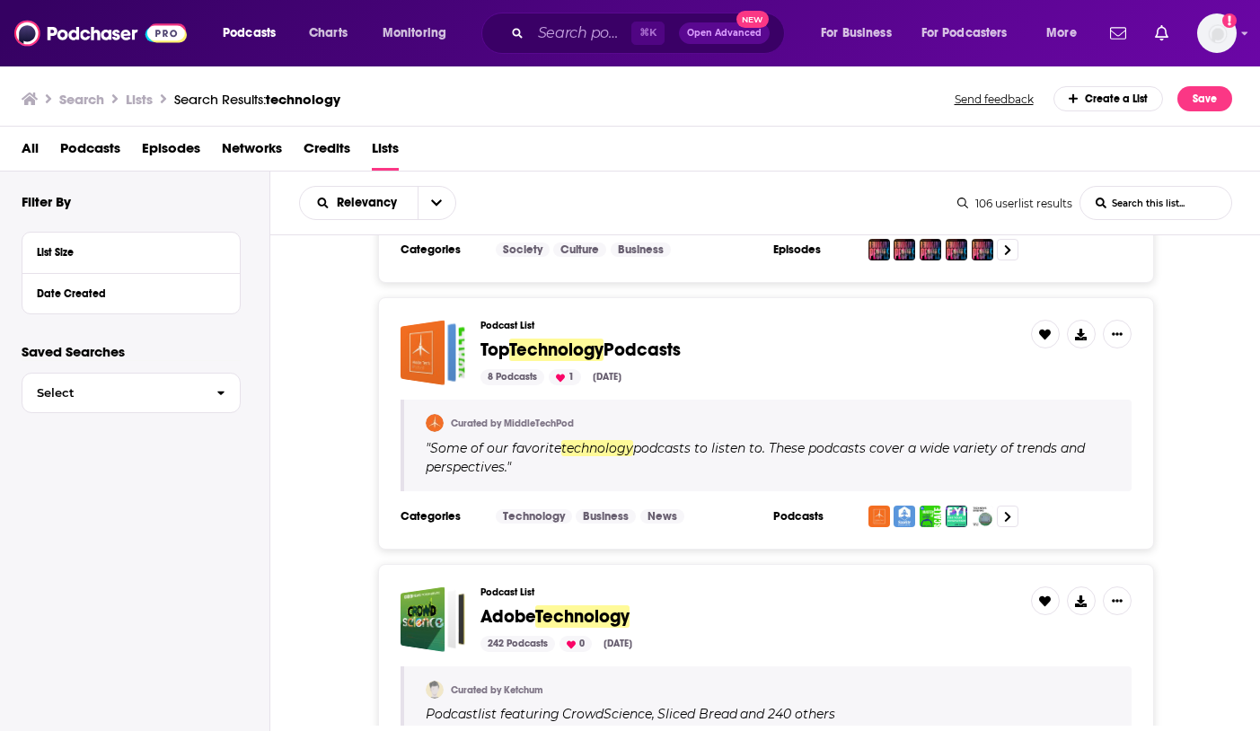
scroll to position [1252, 0]
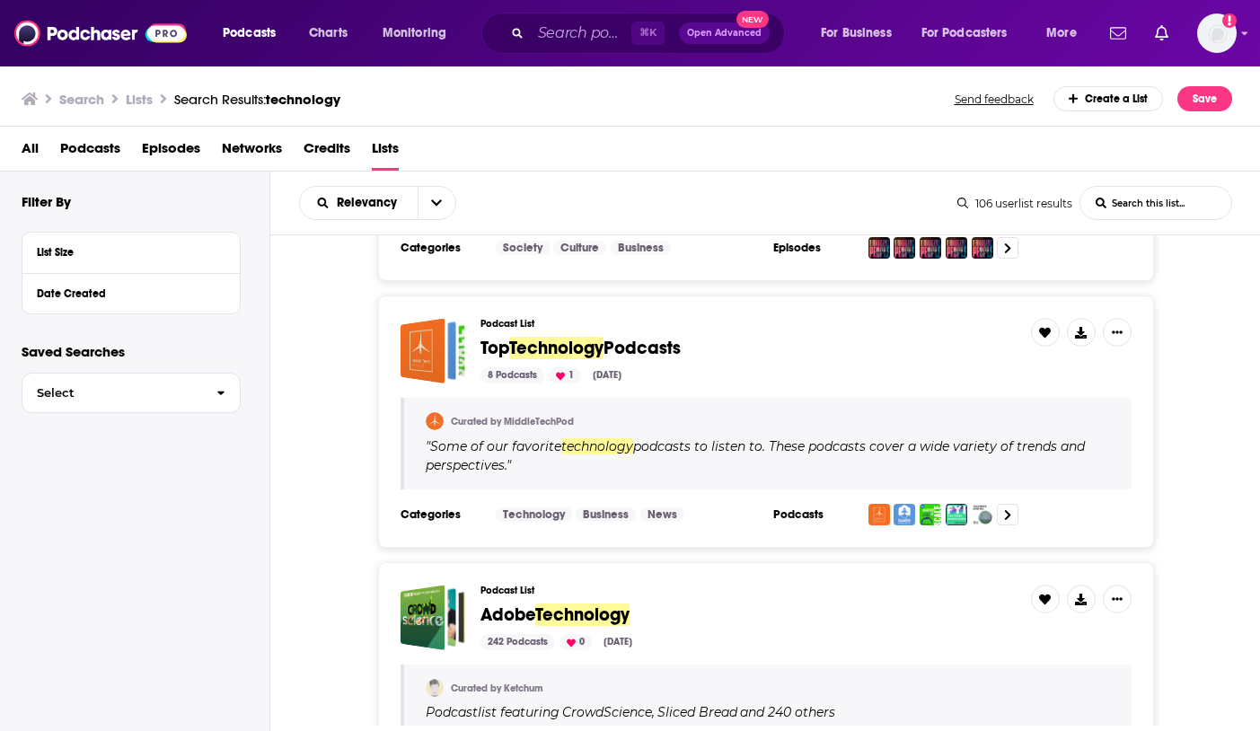
click at [513, 323] on h3 "Podcast List" at bounding box center [749, 324] width 536 height 12
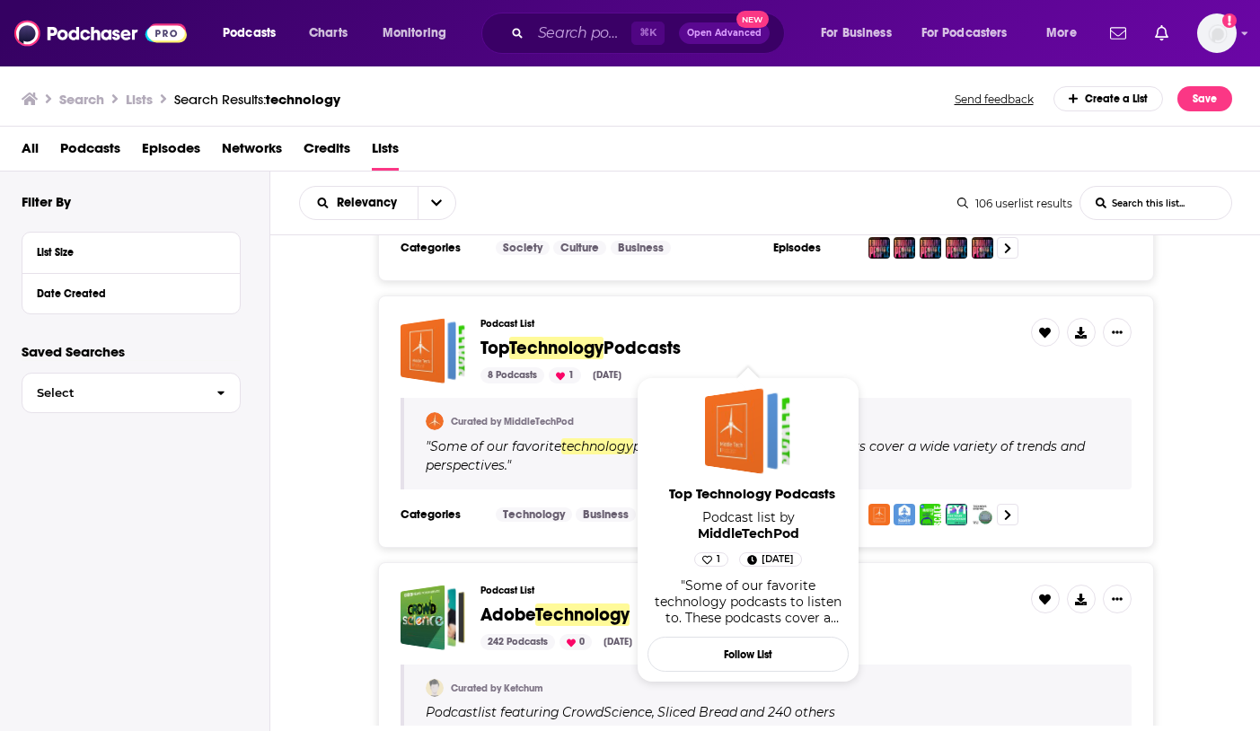
click at [534, 353] on span "Technology" at bounding box center [556, 348] width 94 height 22
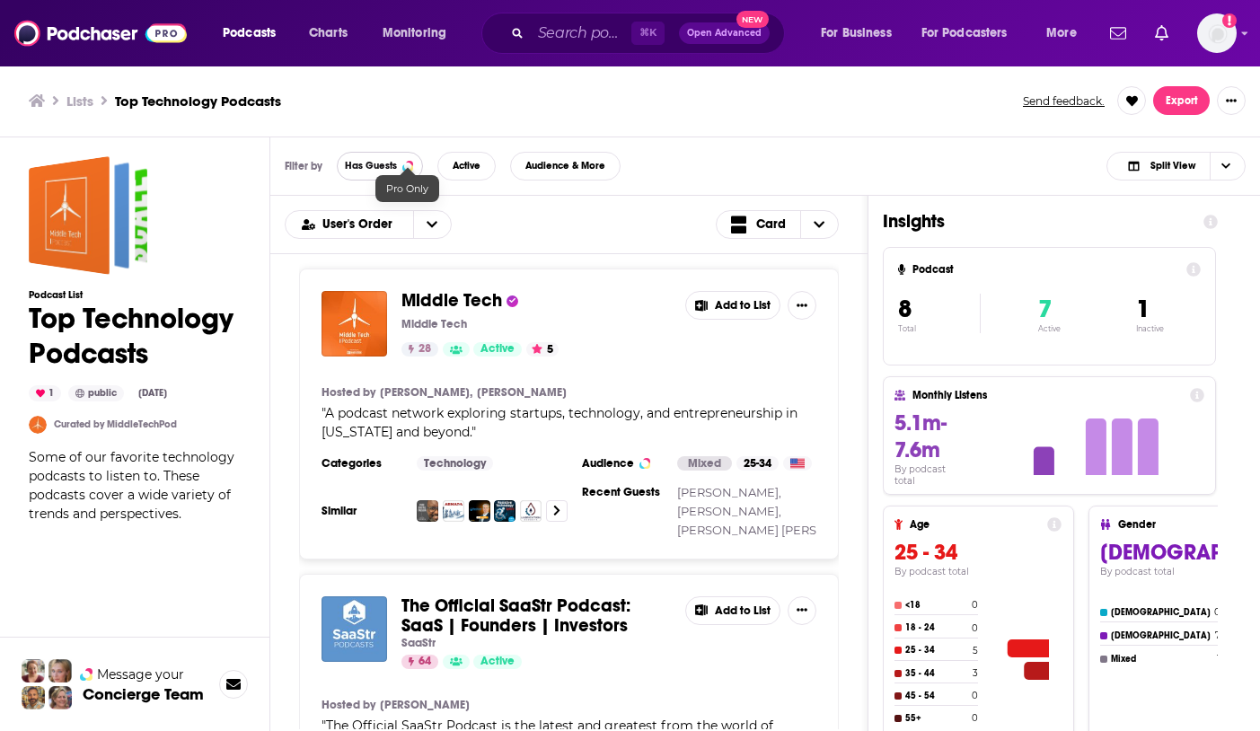
click at [404, 168] on div at bounding box center [407, 166] width 7 height 7
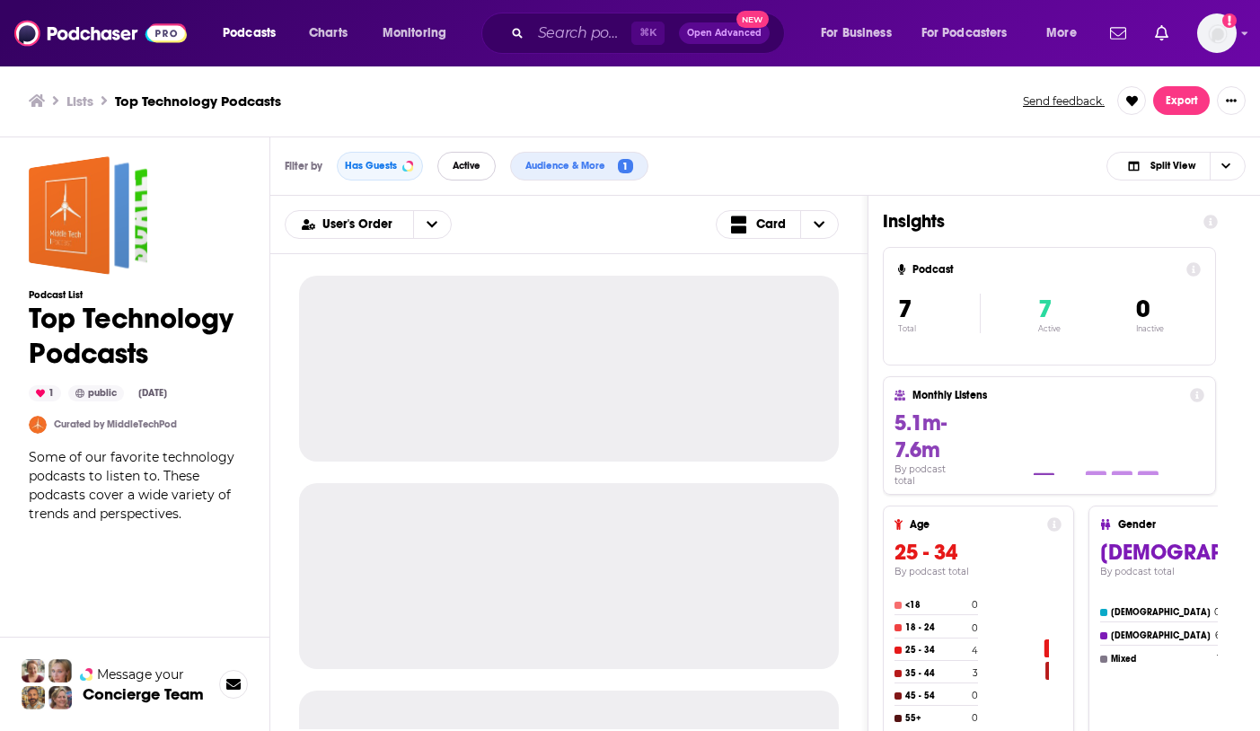
click at [466, 172] on button "Active" at bounding box center [467, 166] width 58 height 29
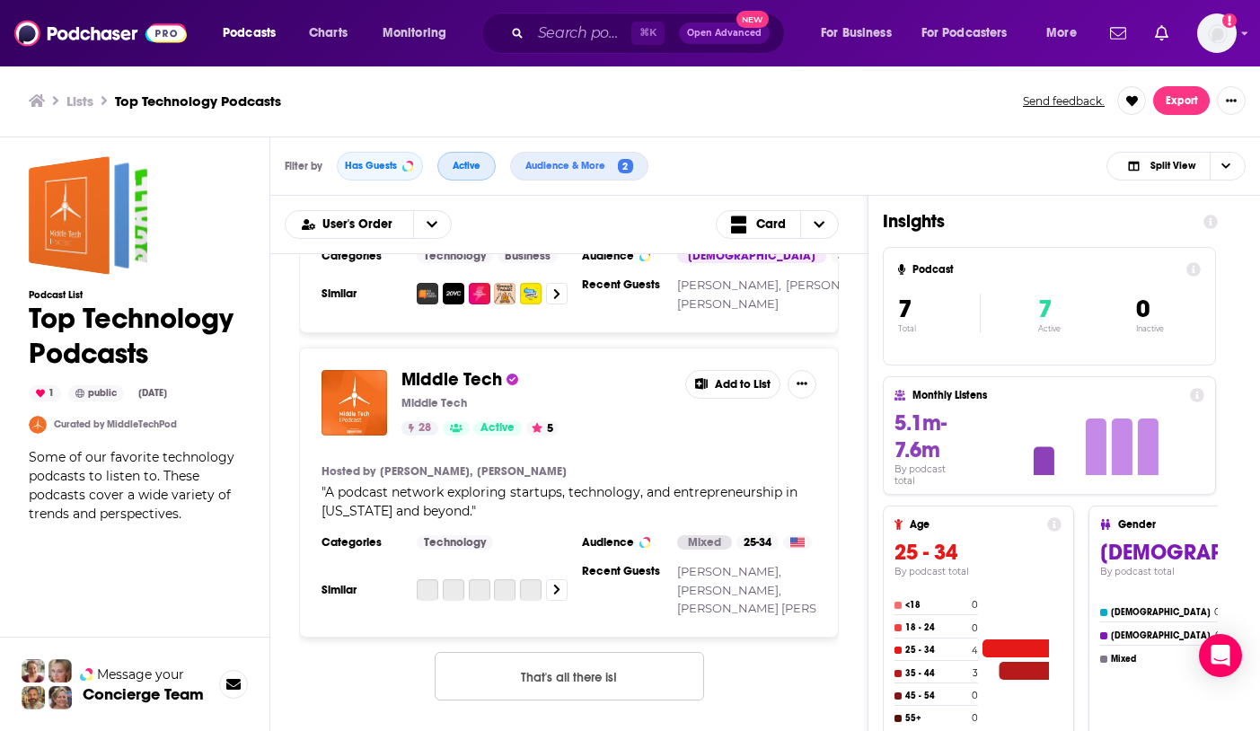
scroll to position [2030, 0]
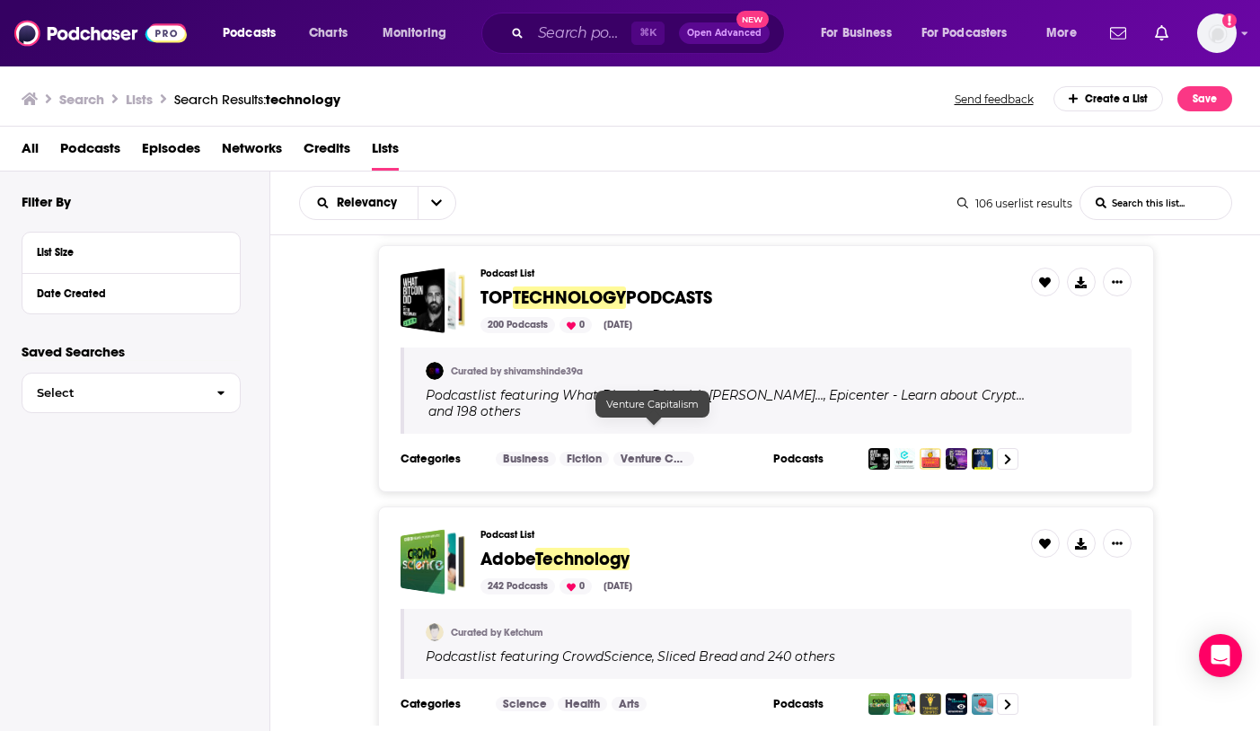
scroll to position [1827, 0]
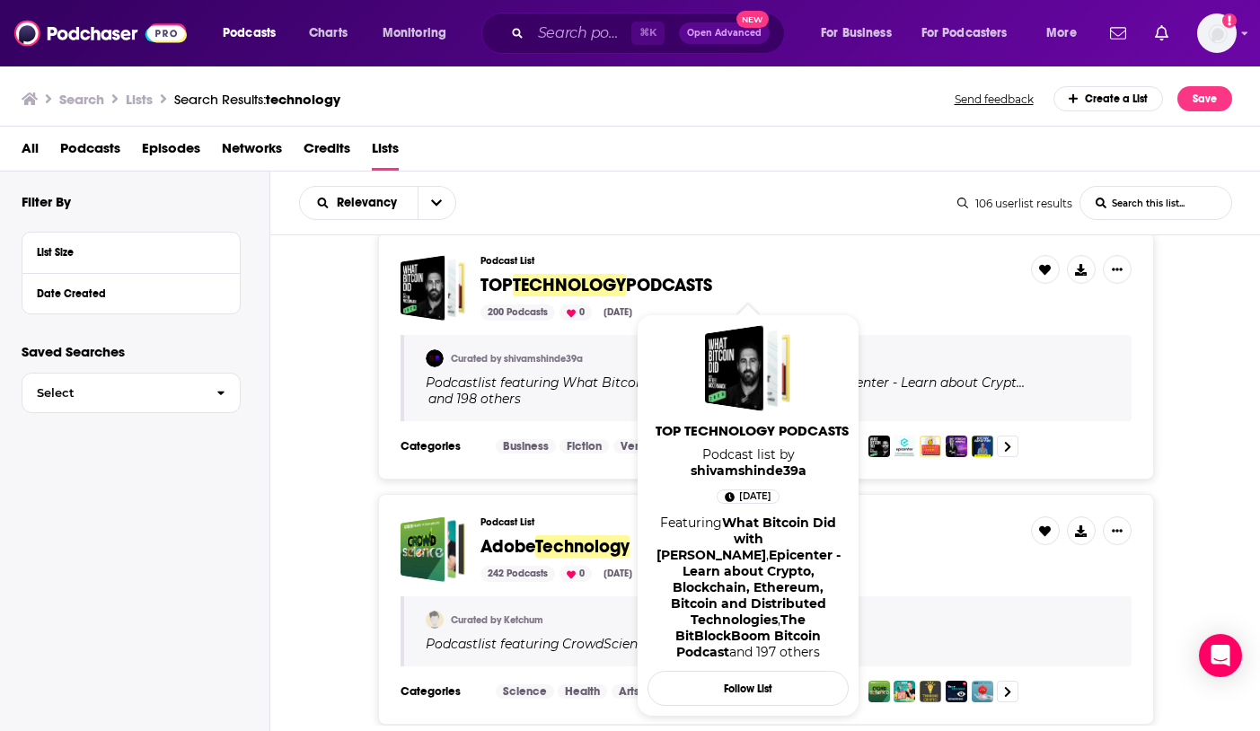
click at [671, 283] on span "PODCASTS" at bounding box center [669, 285] width 86 height 22
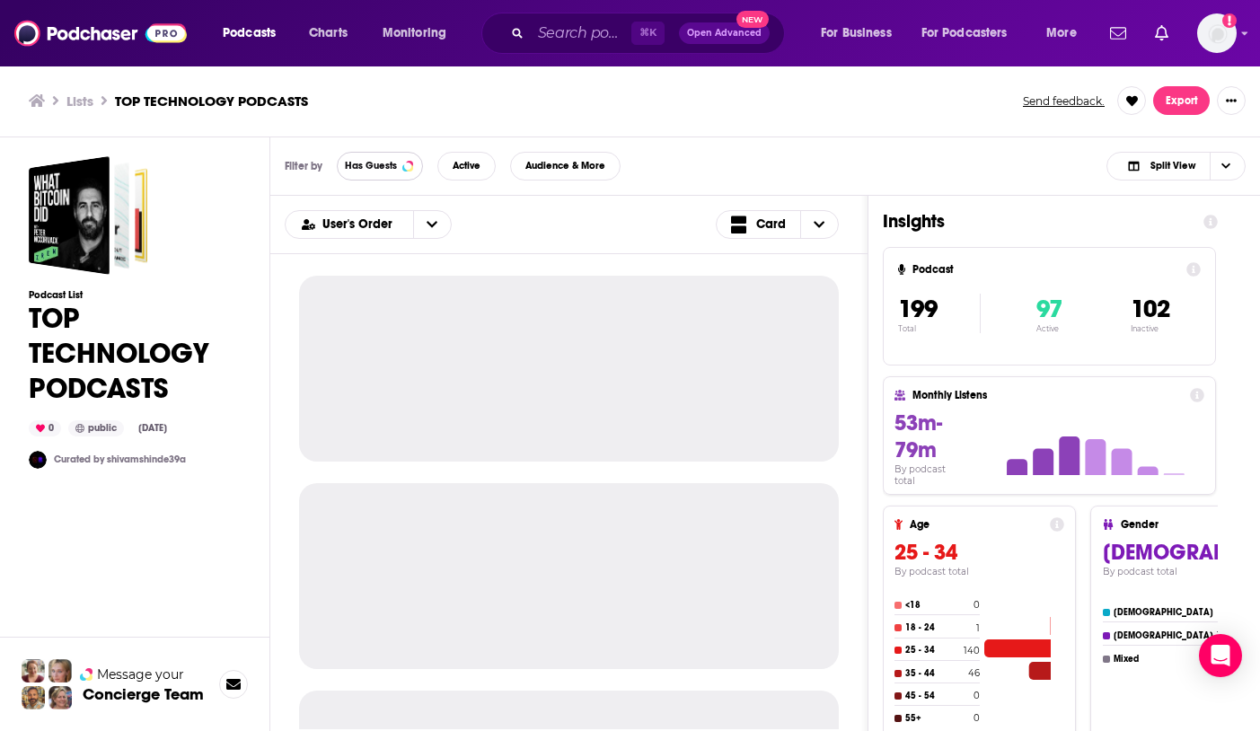
click at [375, 164] on span "Has Guests" at bounding box center [371, 166] width 52 height 10
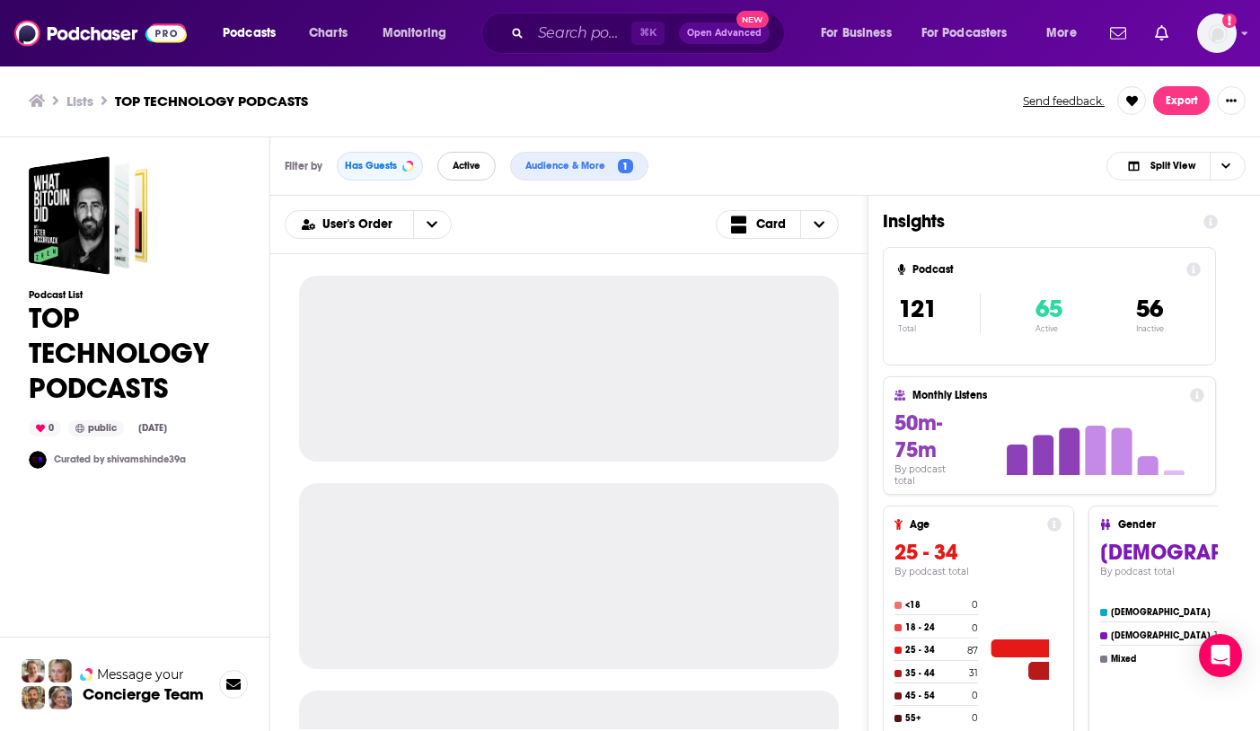
click at [485, 168] on button "Active" at bounding box center [467, 166] width 58 height 29
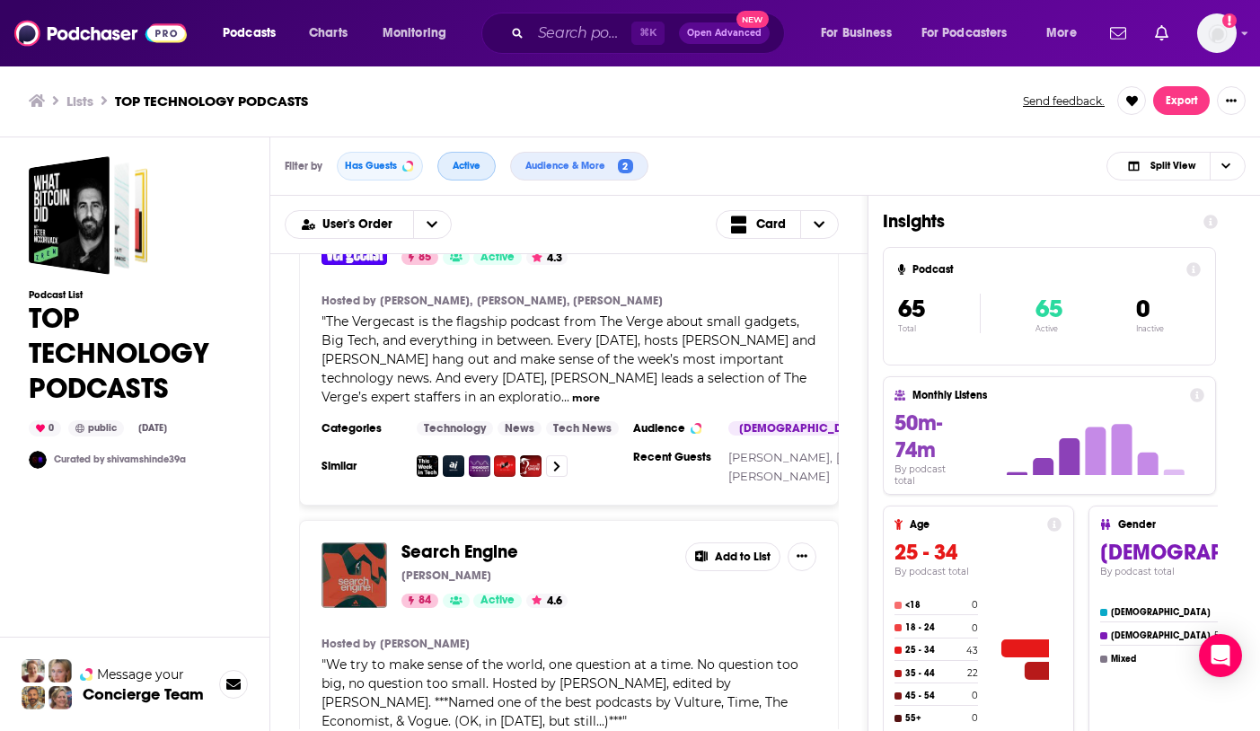
scroll to position [3163, 0]
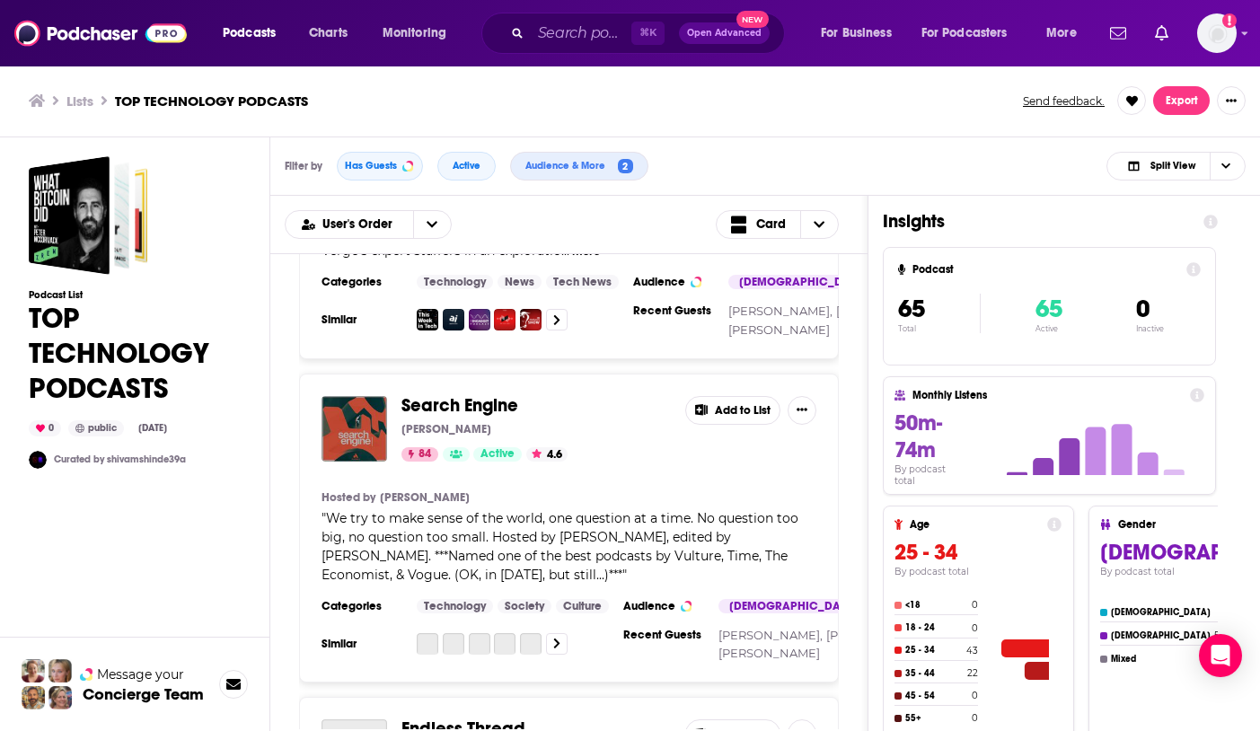
click at [572, 260] on button "more" at bounding box center [586, 251] width 28 height 15
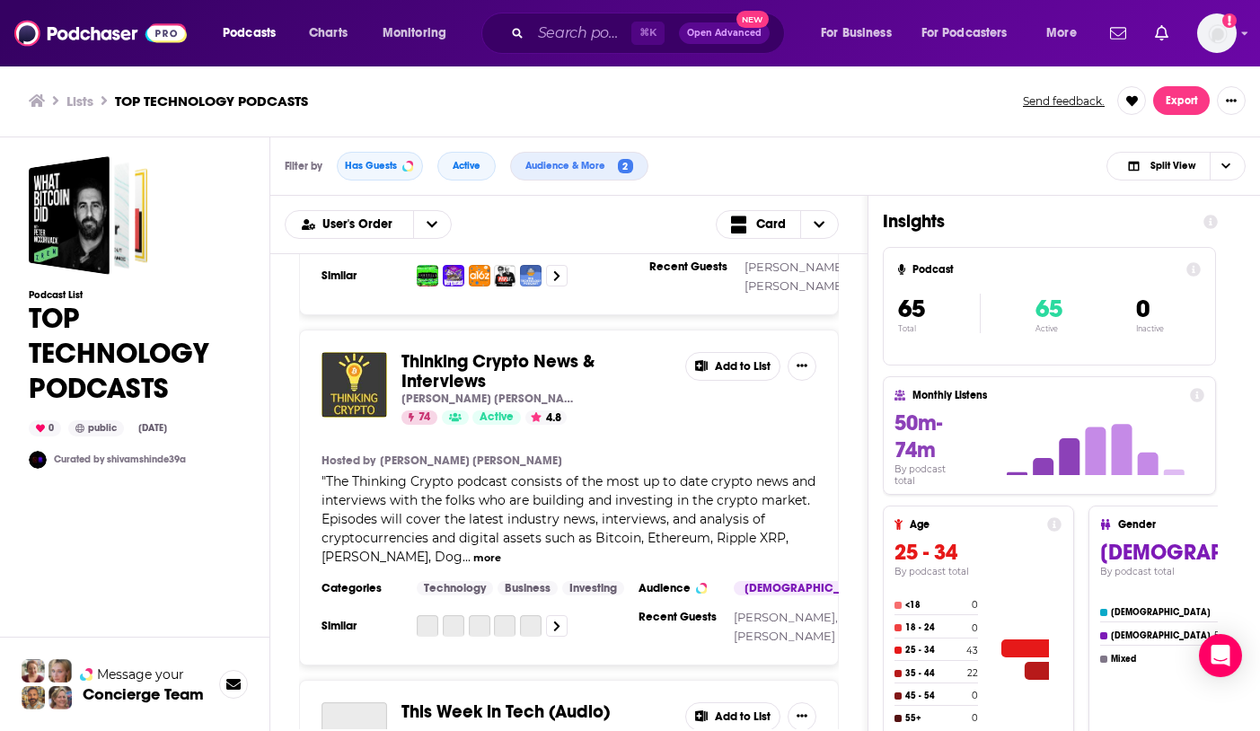
scroll to position [5835, 0]
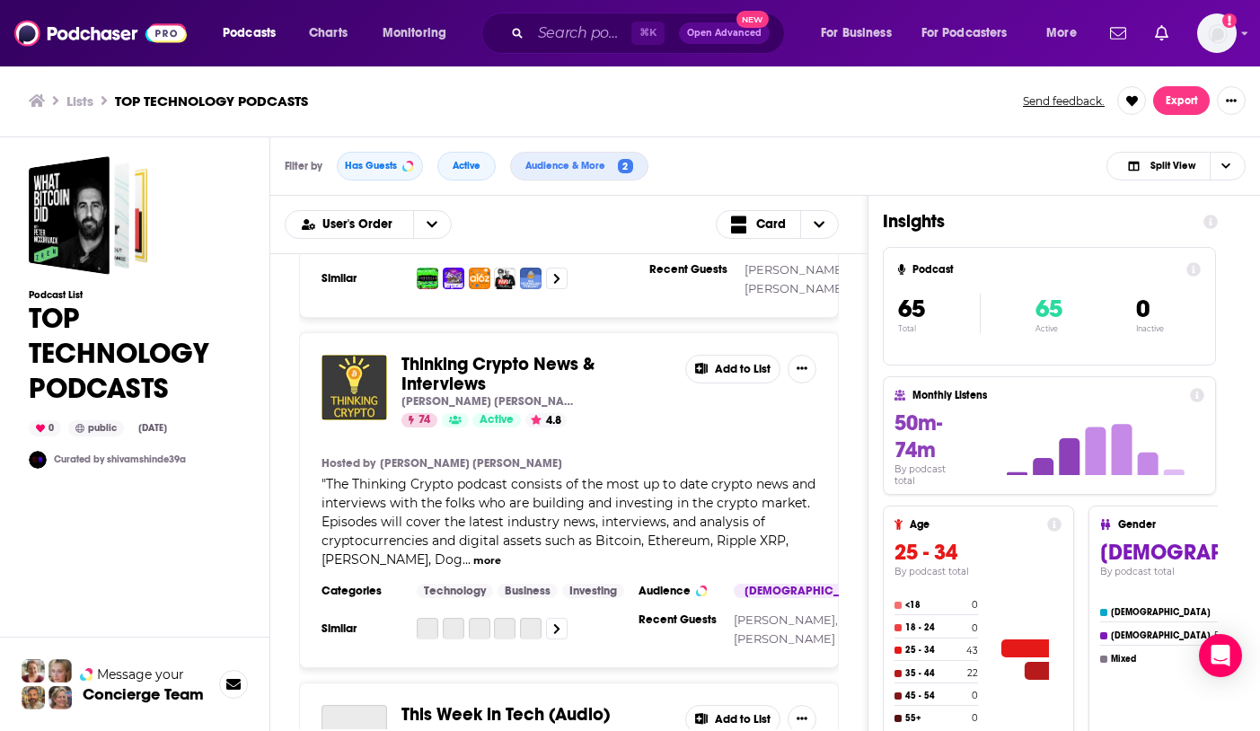
click at [735, 40] on button "Add to List" at bounding box center [732, 26] width 95 height 29
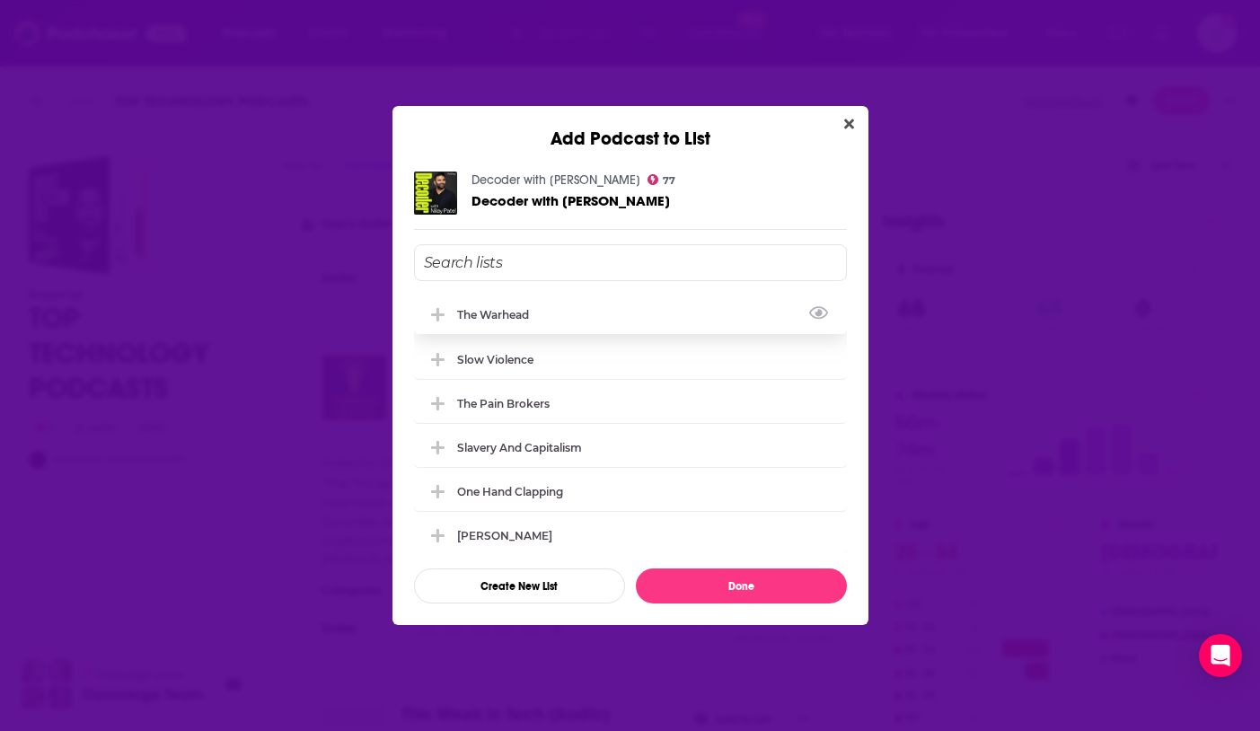
click at [516, 314] on div "The Warhead" at bounding box center [498, 314] width 83 height 13
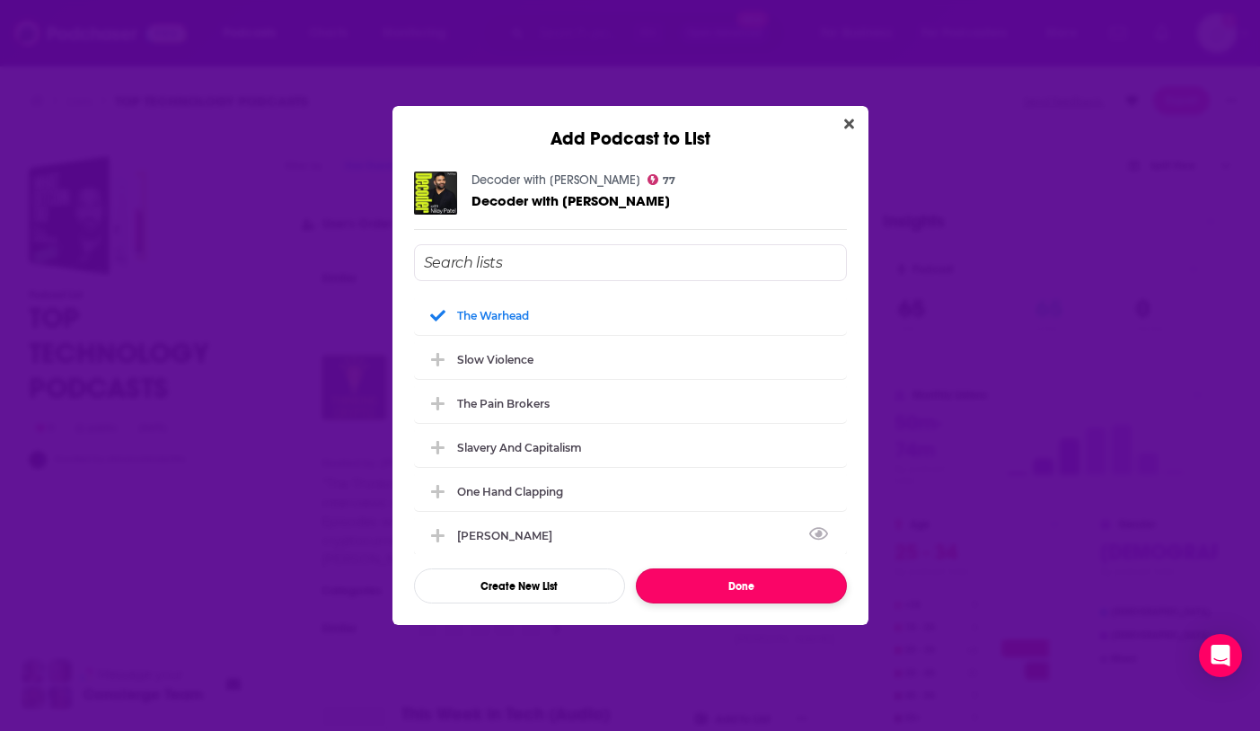
click at [745, 593] on button "Done" at bounding box center [741, 586] width 211 height 35
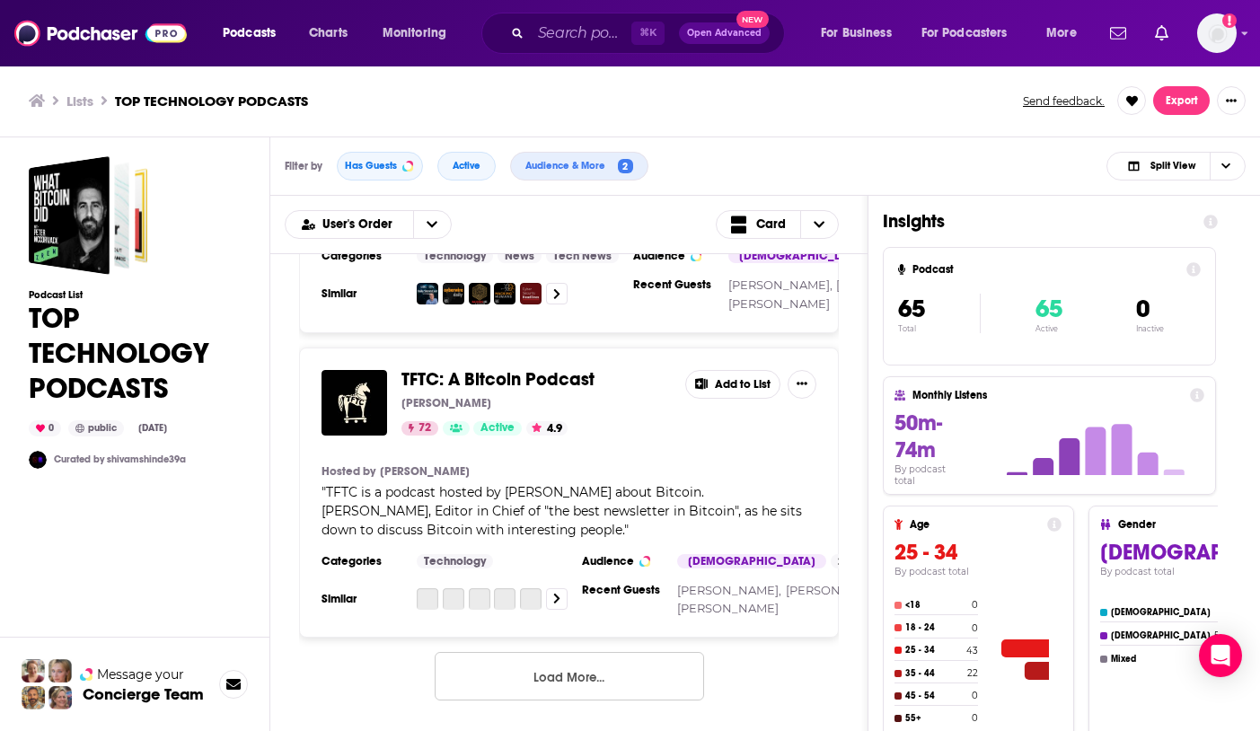
scroll to position [8201, 0]
click at [586, 678] on button "Load More..." at bounding box center [570, 676] width 270 height 49
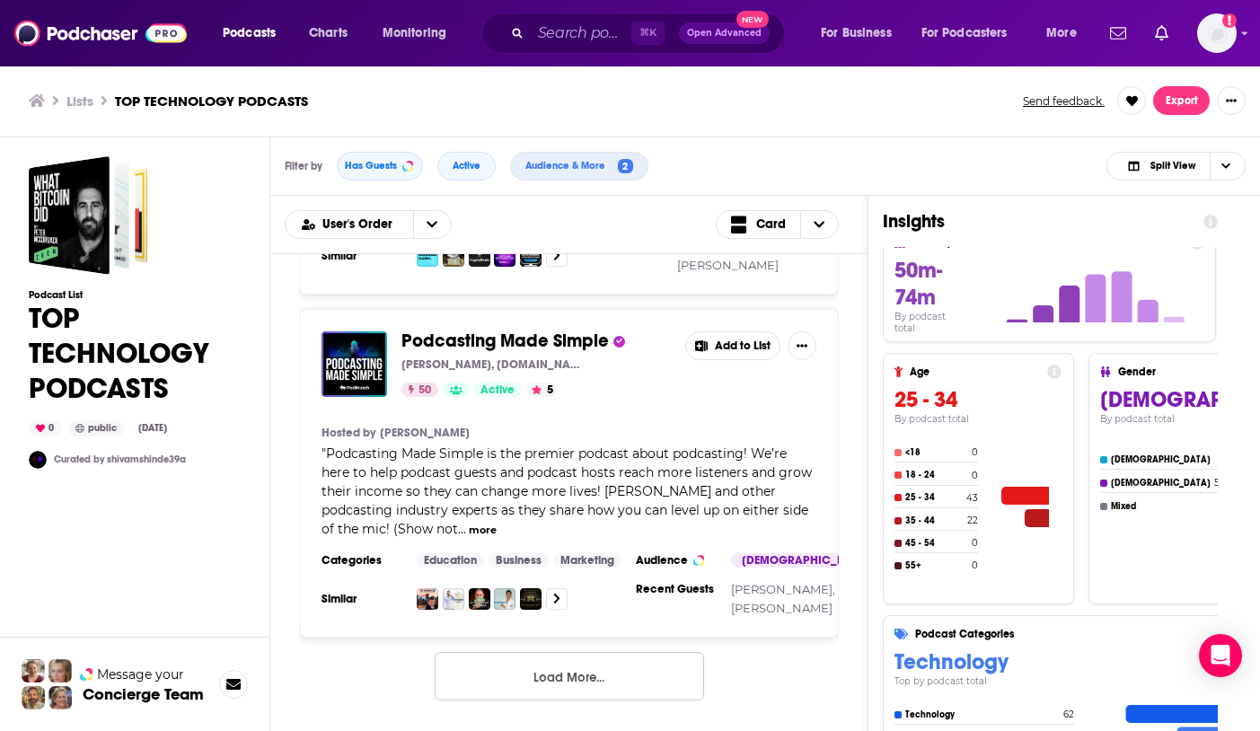
scroll to position [16451, 0]
click at [543, 679] on button "Load More..." at bounding box center [570, 676] width 270 height 49
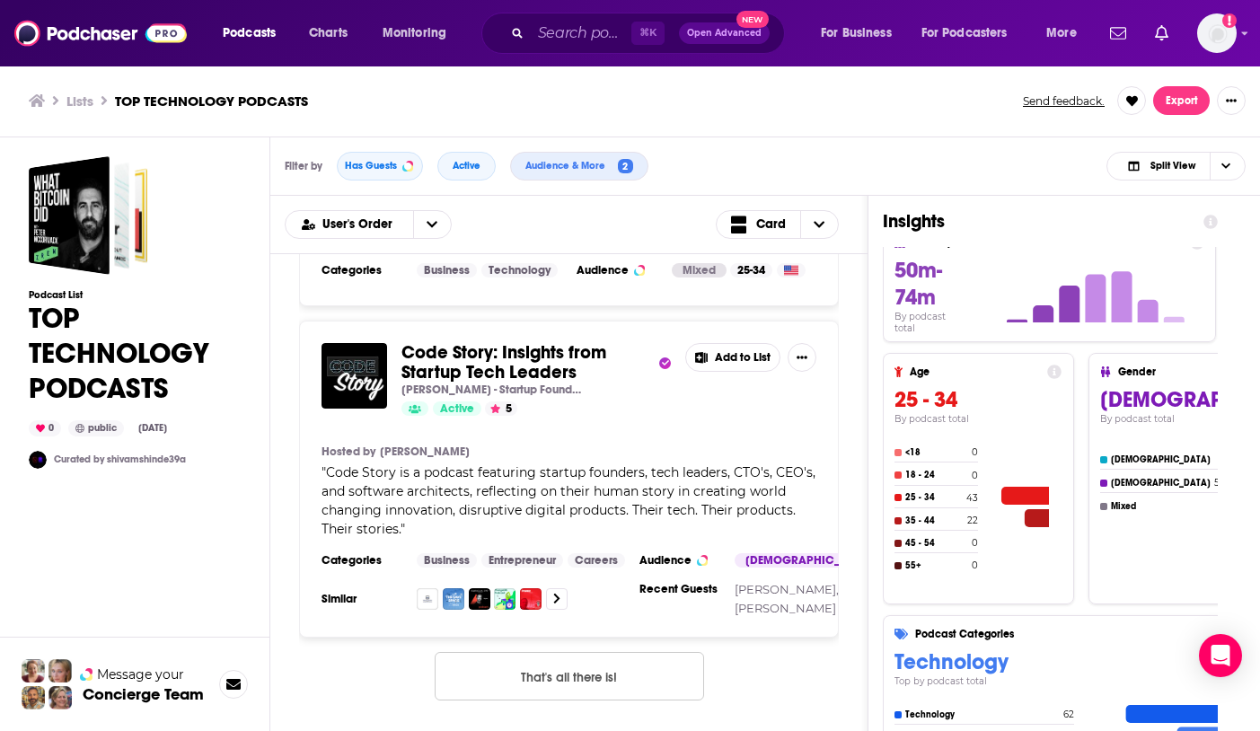
scroll to position [21268, 0]
click at [564, 678] on button "That's all there is!" at bounding box center [570, 676] width 270 height 49
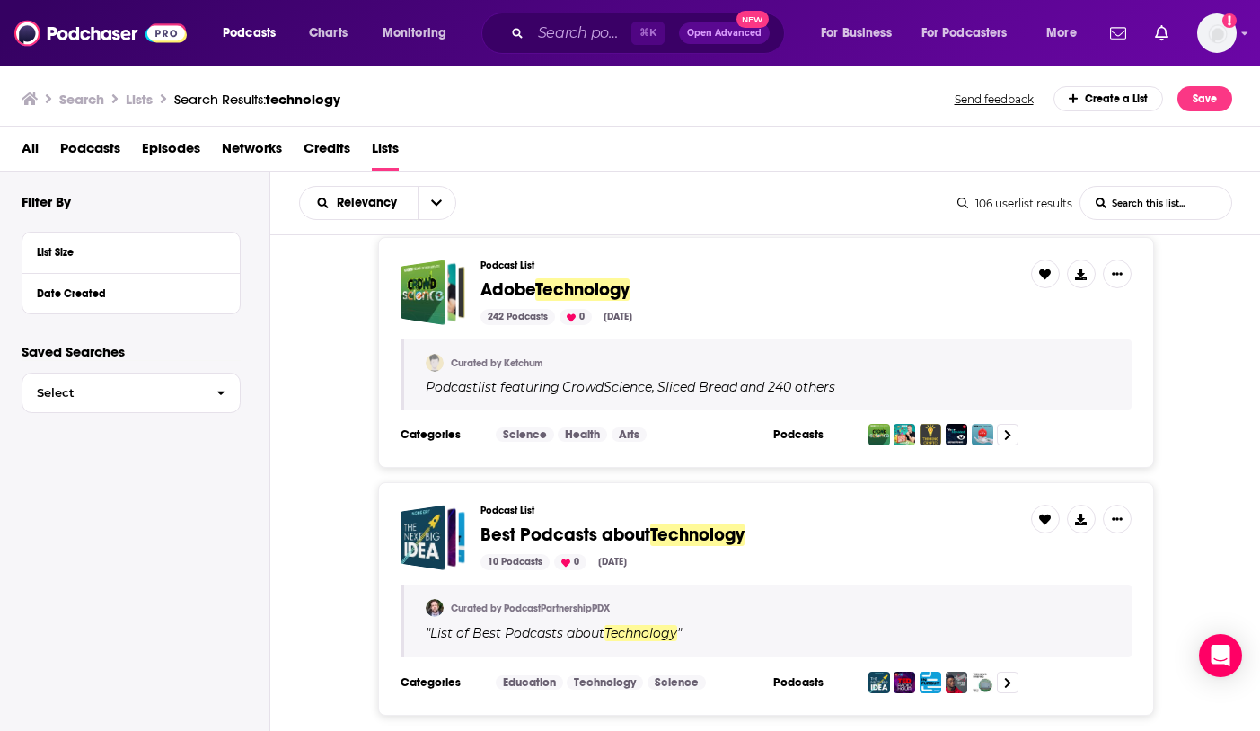
scroll to position [2085, 0]
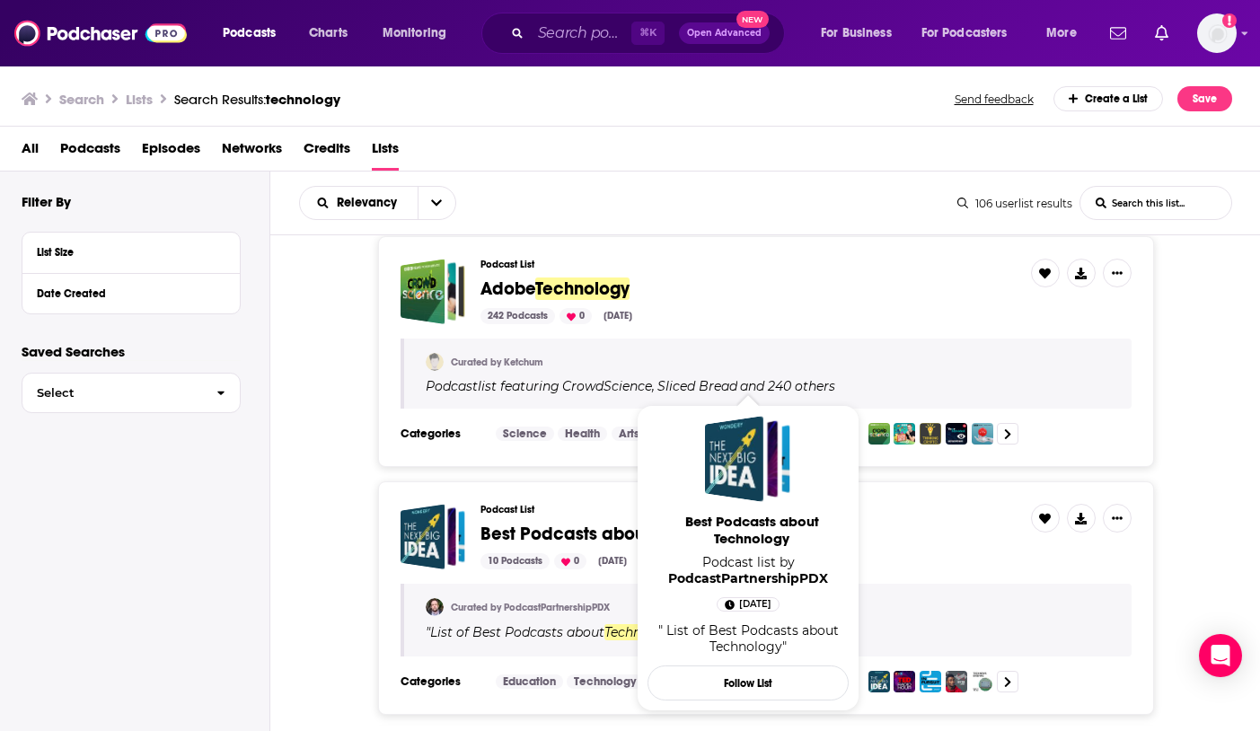
click at [641, 520] on span "Best Podcasts about Technology Podcast list by PodcastPartnershipPDX Dec 31st, …" at bounding box center [748, 558] width 223 height 328
click at [621, 523] on span "Best Podcasts about" at bounding box center [566, 534] width 170 height 22
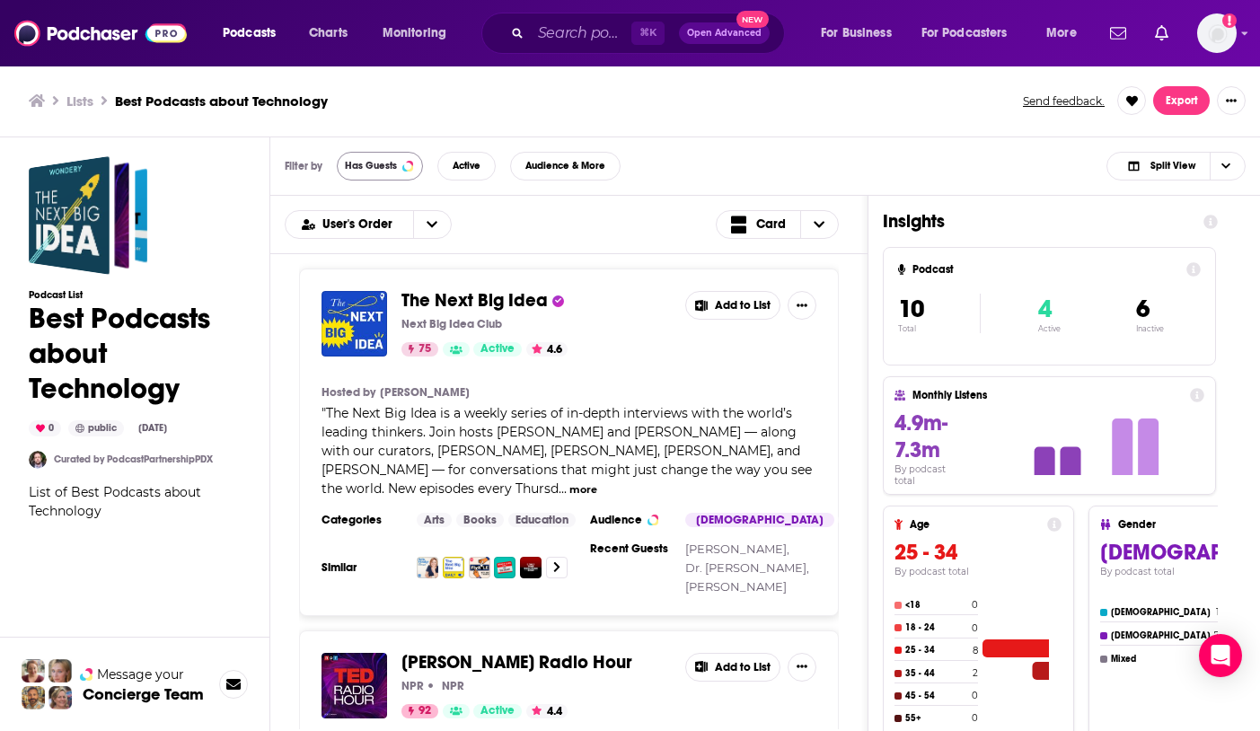
click at [355, 153] on div "Filter by Has Guests Active Audience & More Split View" at bounding box center [765, 166] width 990 height 58
click at [357, 156] on button "Has Guests" at bounding box center [380, 166] width 86 height 29
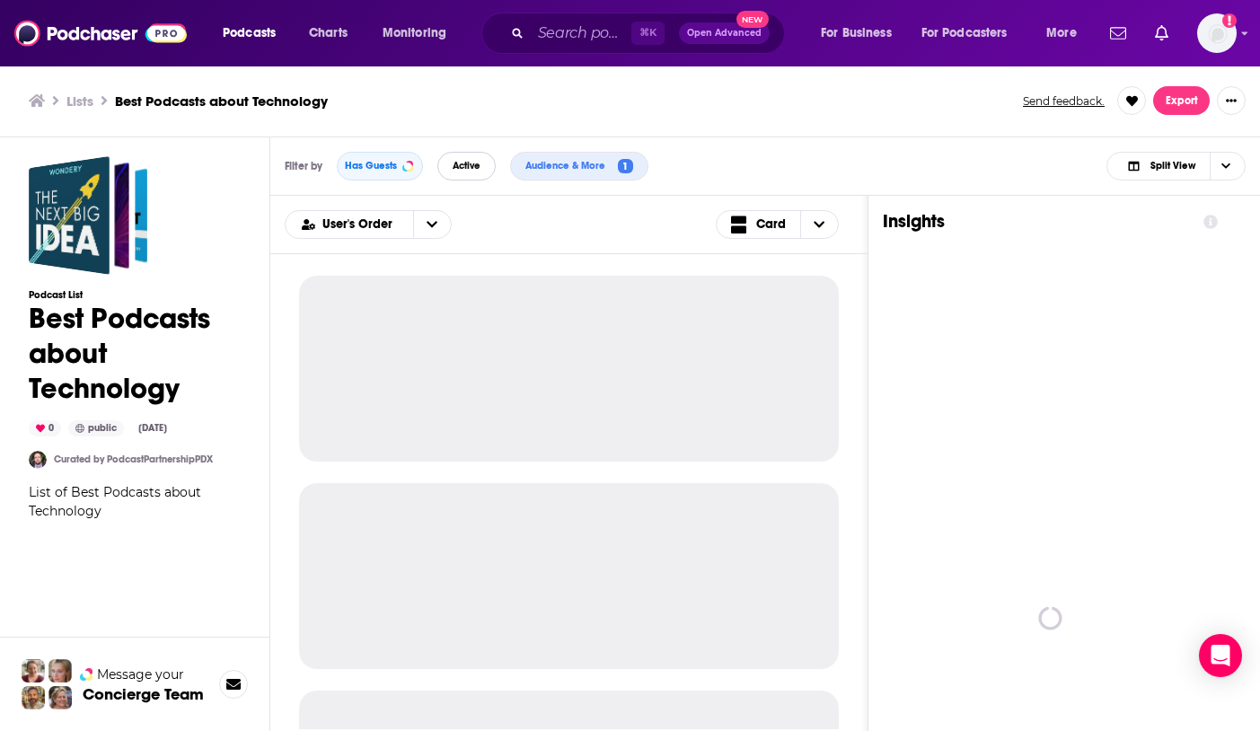
click at [445, 159] on button "Active" at bounding box center [467, 166] width 58 height 29
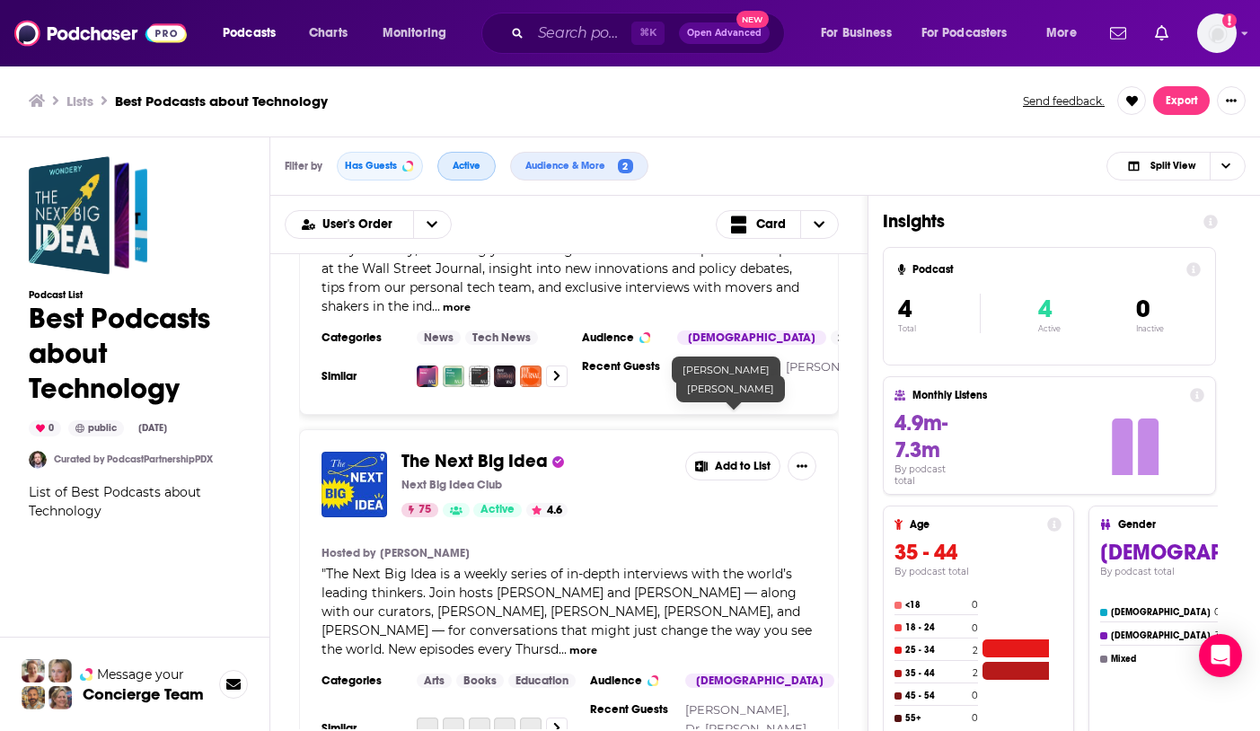
scroll to position [1063, 0]
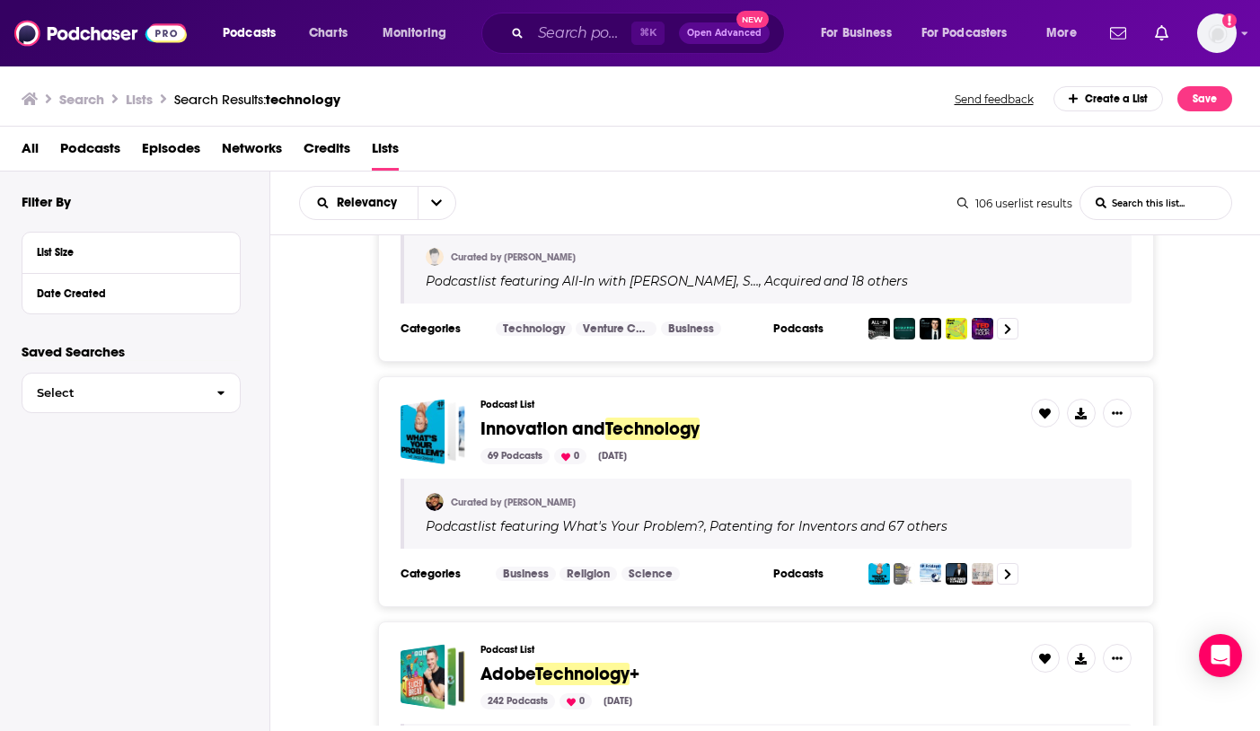
scroll to position [4739, 0]
